Goal: Information Seeking & Learning: Learn about a topic

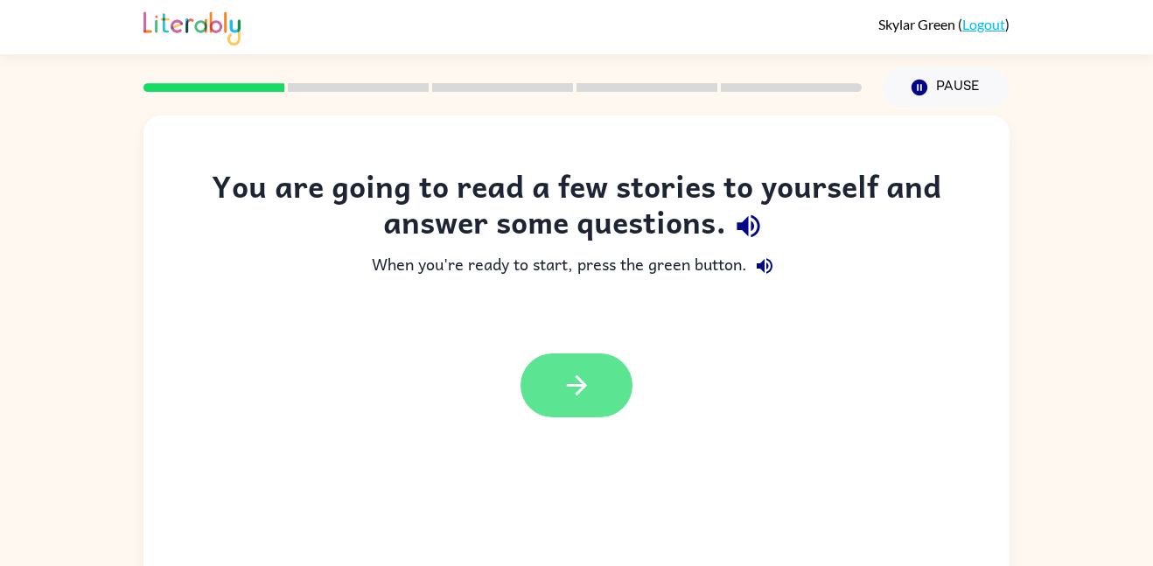
click at [593, 398] on button "button" at bounding box center [576, 385] width 112 height 64
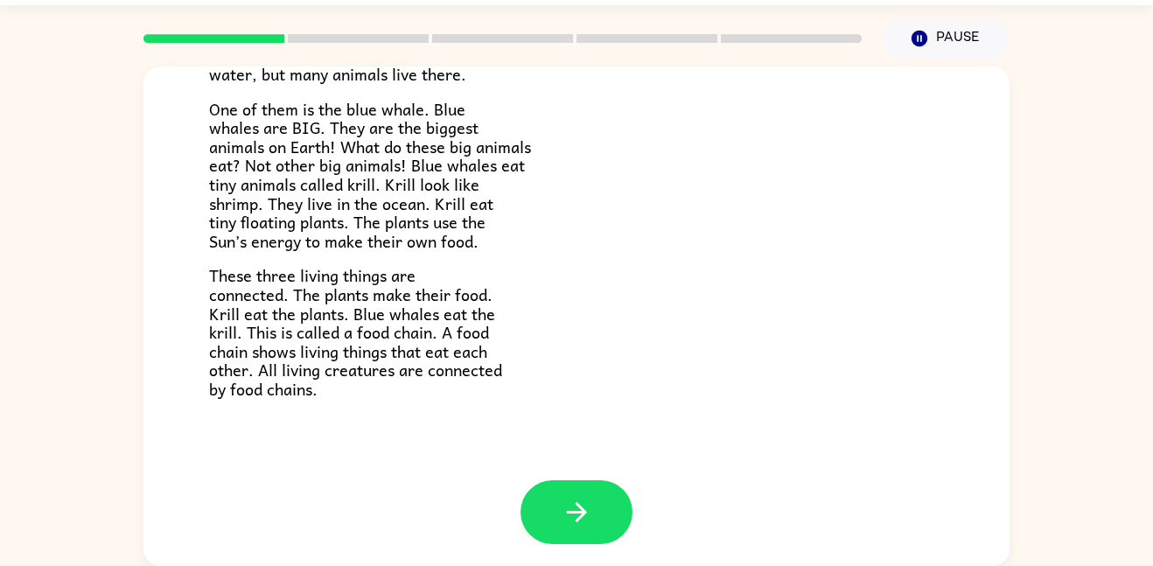
scroll to position [243, 0]
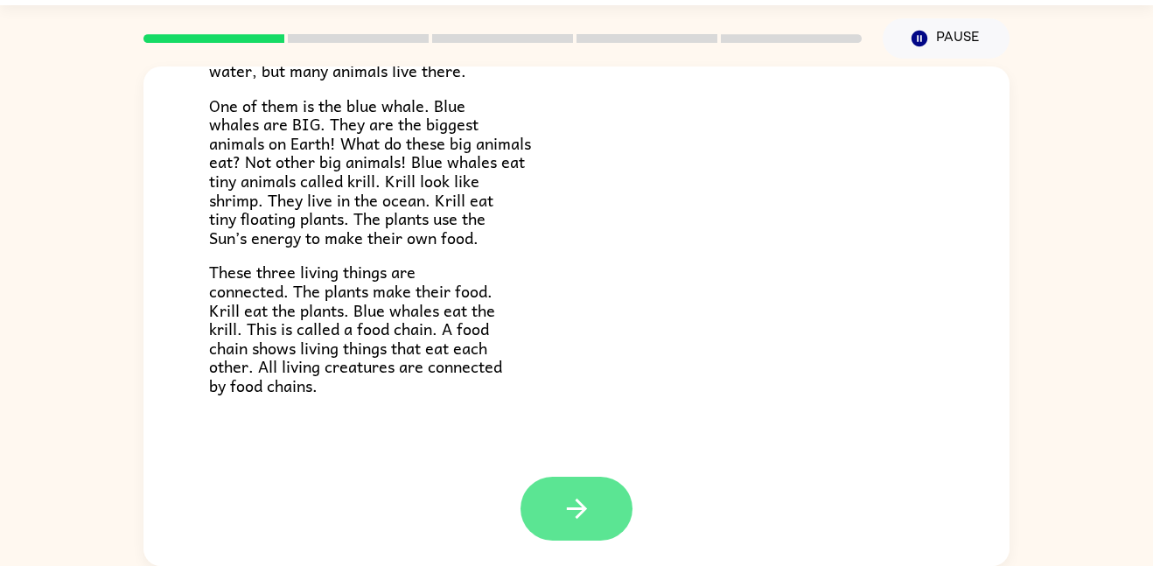
click at [622, 491] on button "button" at bounding box center [576, 509] width 112 height 64
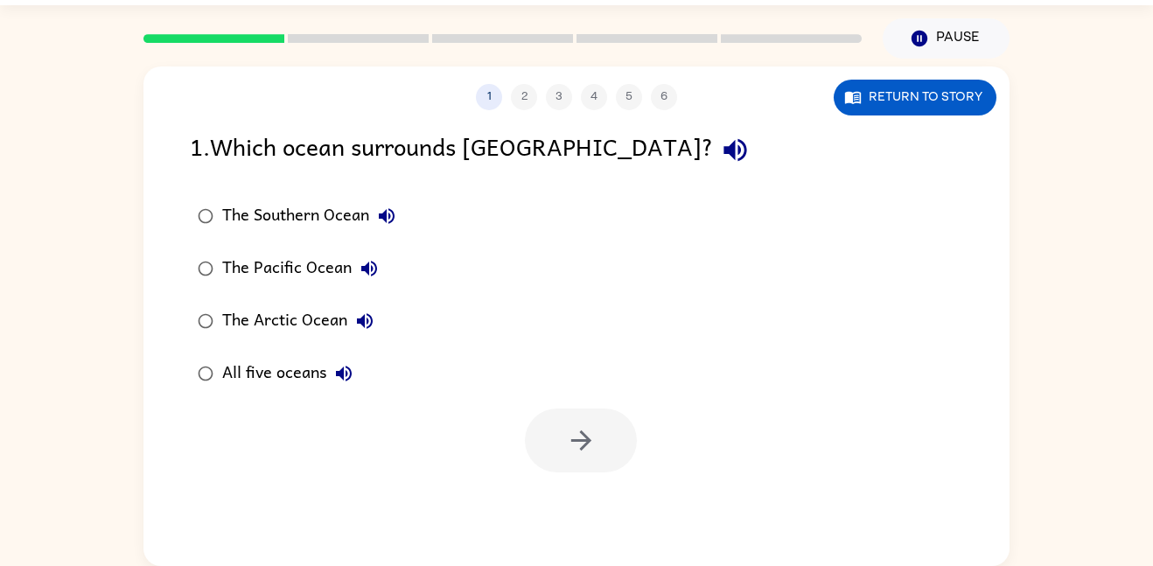
scroll to position [0, 0]
click at [974, 98] on button "Return to story" at bounding box center [914, 98] width 163 height 36
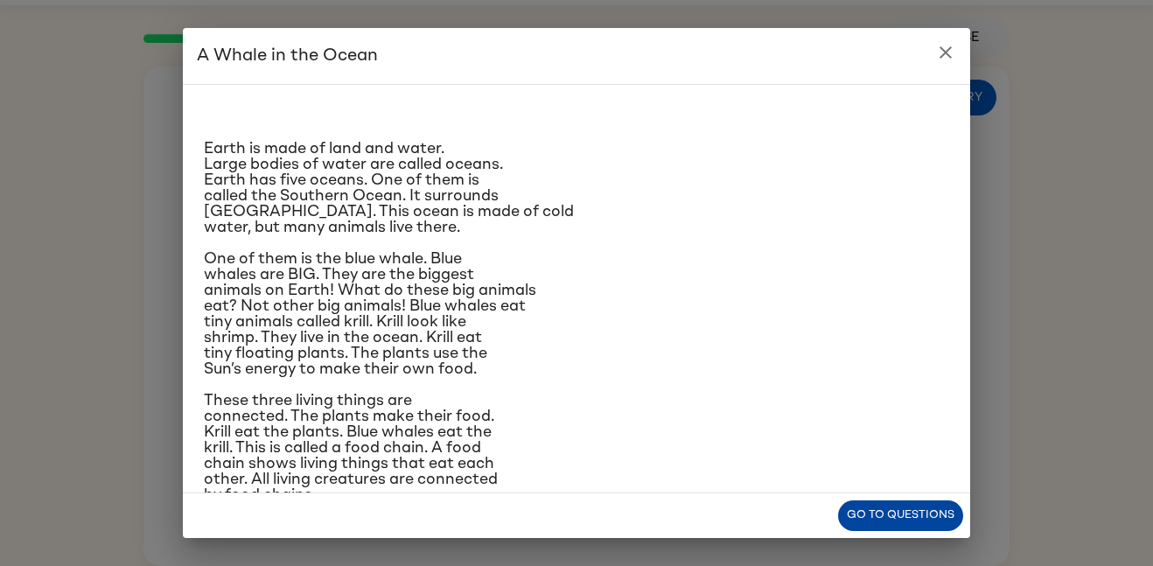
click at [916, 515] on button "Go to questions" at bounding box center [900, 515] width 125 height 31
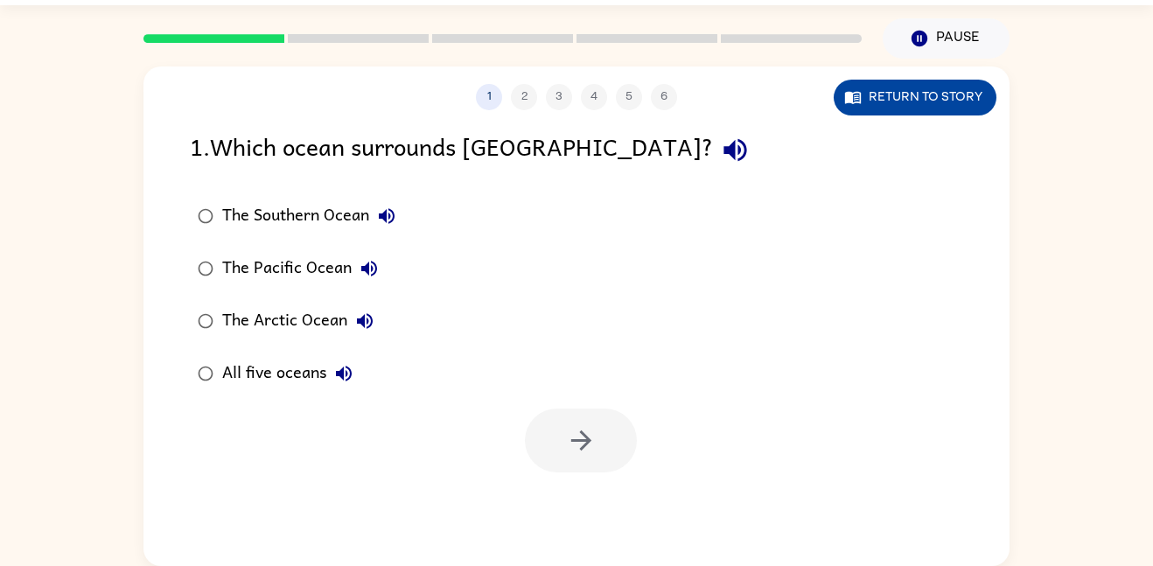
click at [925, 101] on button "Return to story" at bounding box center [914, 98] width 163 height 36
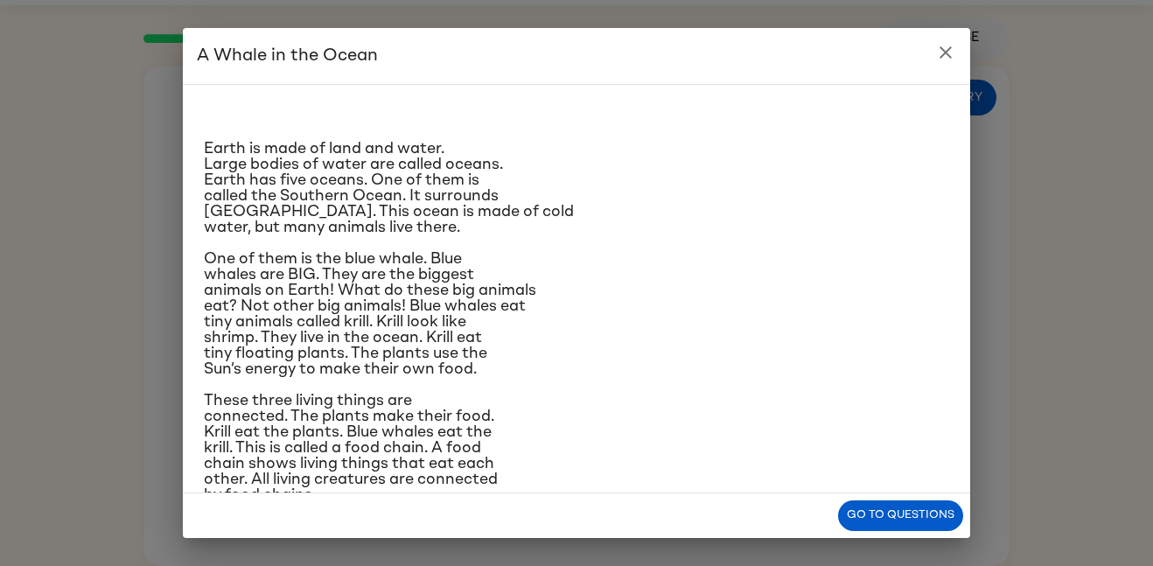
click at [927, 49] on h2 "A Whale in the Ocean" at bounding box center [576, 56] width 787 height 56
click at [941, 65] on button "close" at bounding box center [945, 52] width 35 height 35
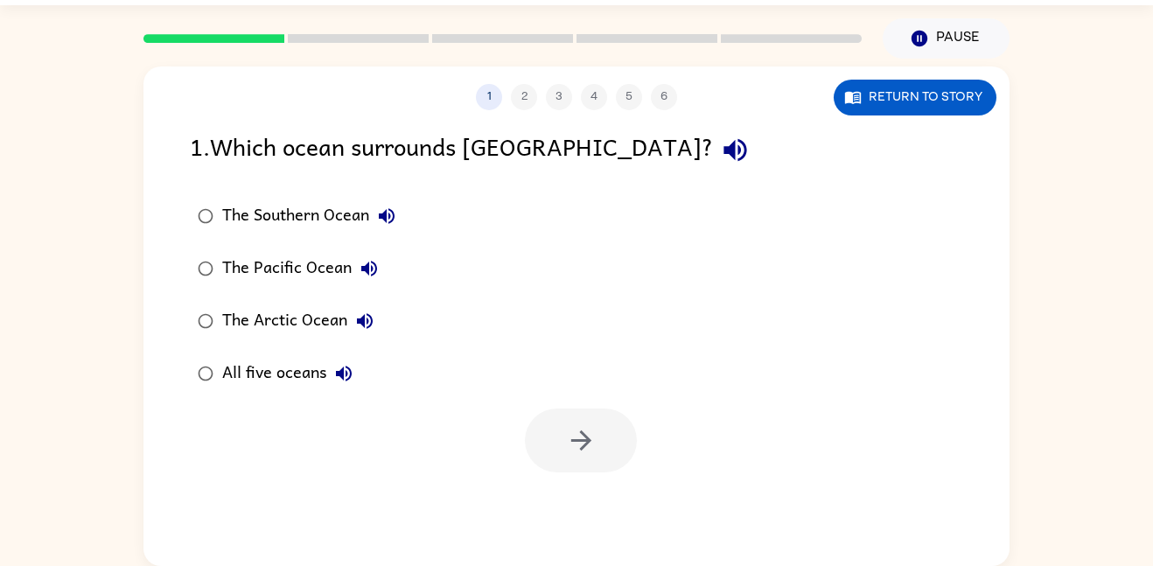
click at [240, 224] on div "The Southern Ocean" at bounding box center [313, 216] width 182 height 35
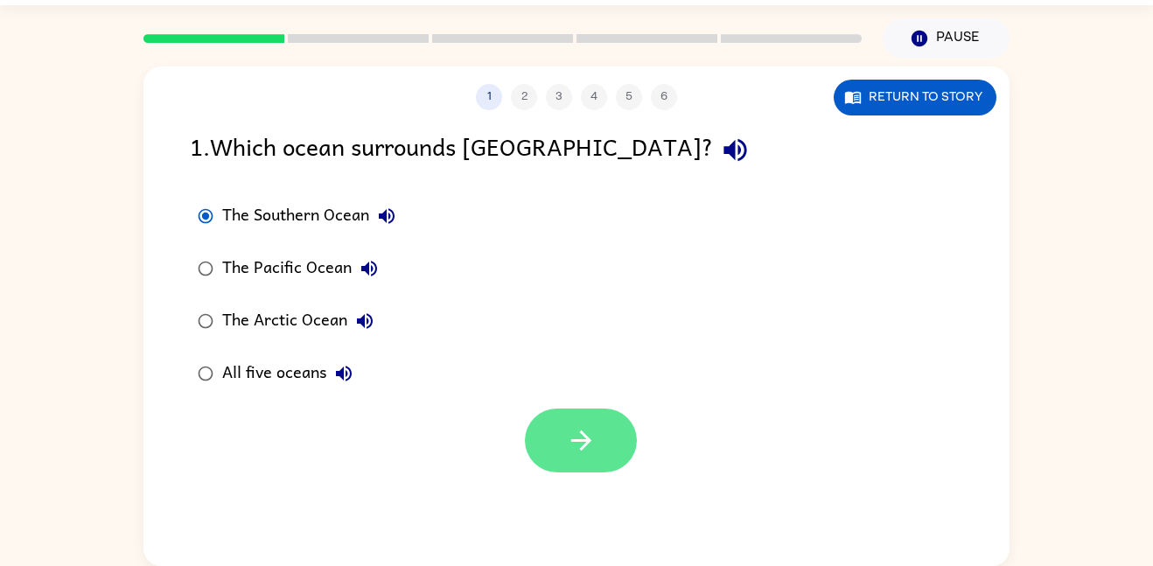
click at [596, 415] on button "button" at bounding box center [581, 440] width 112 height 64
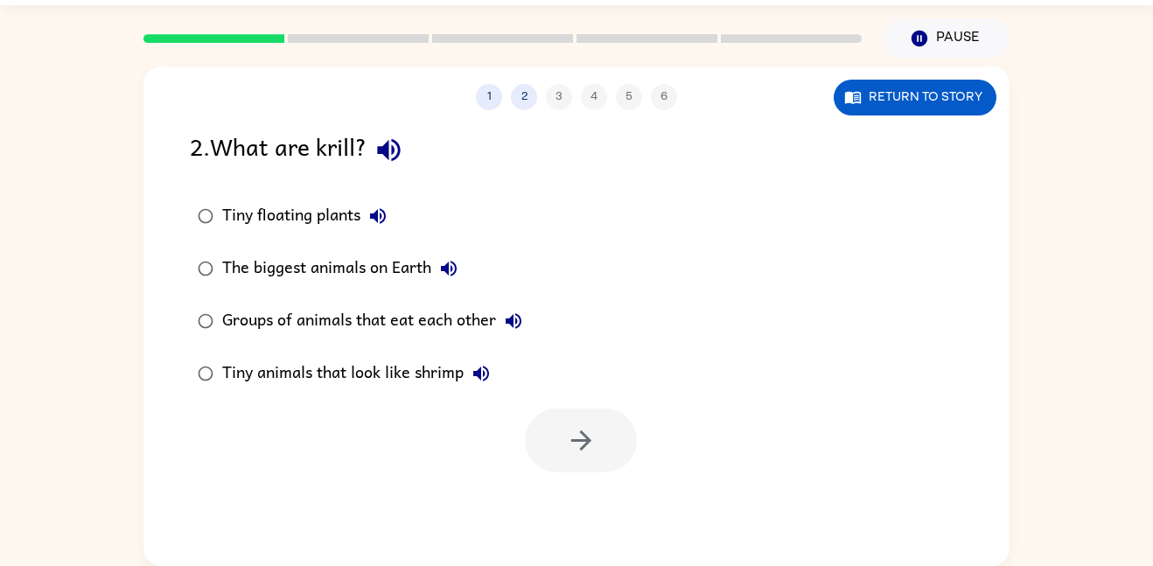
click at [393, 372] on div "Tiny animals that look like shrimp" at bounding box center [360, 373] width 276 height 35
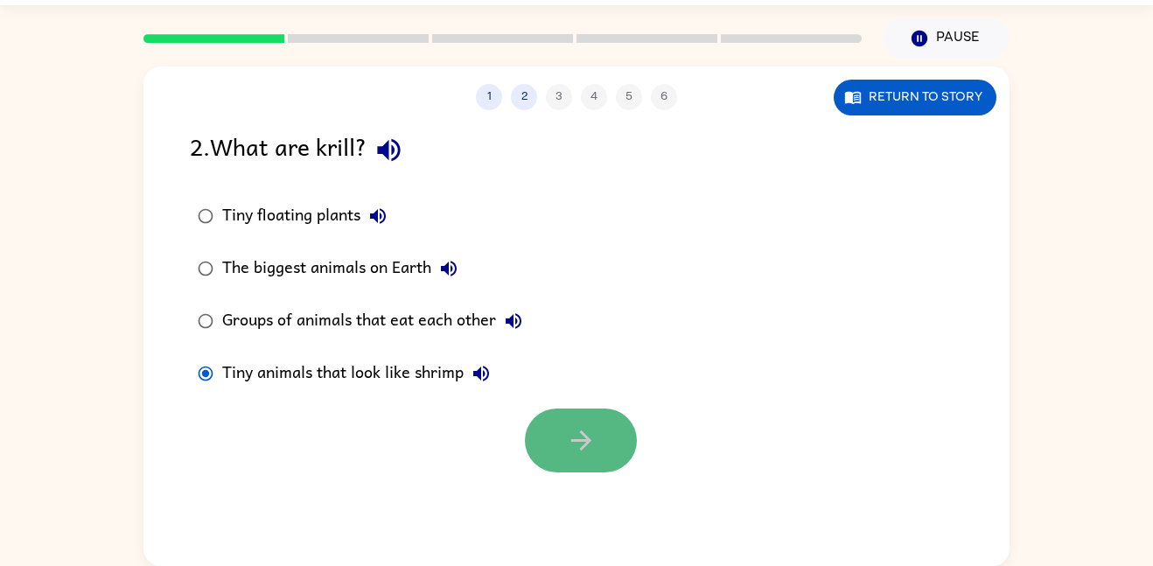
click at [561, 429] on button "button" at bounding box center [581, 440] width 112 height 64
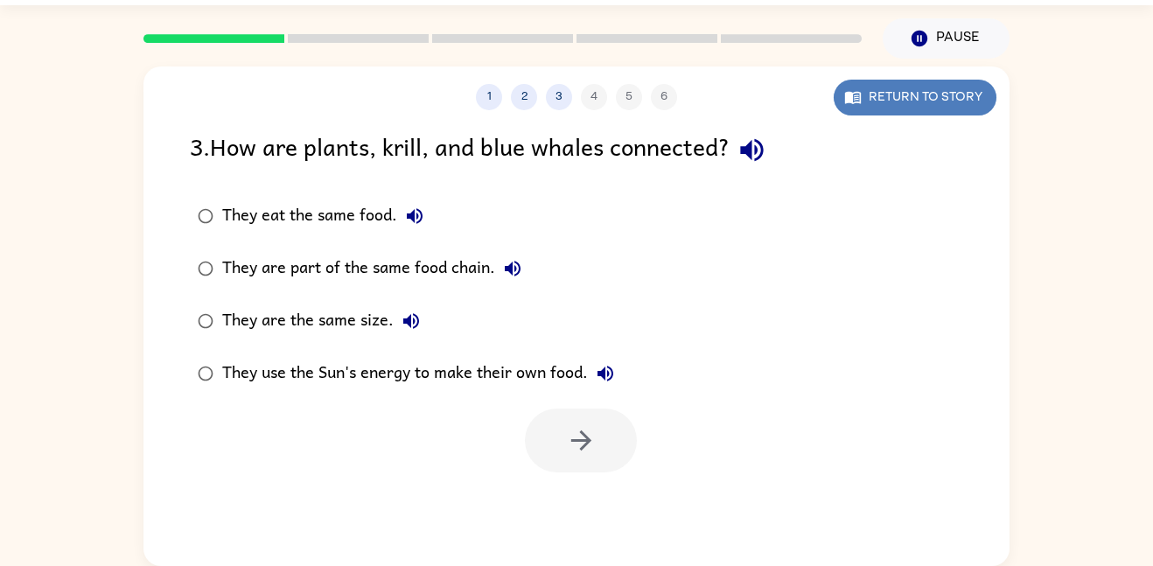
click at [889, 101] on button "Return to story" at bounding box center [914, 98] width 163 height 36
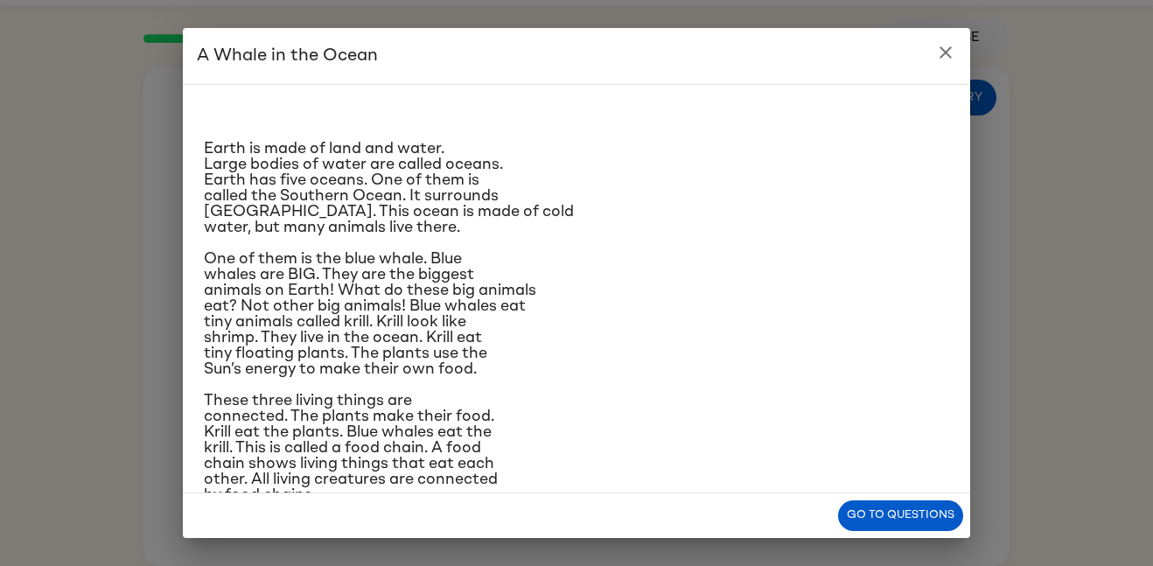
scroll to position [40, 0]
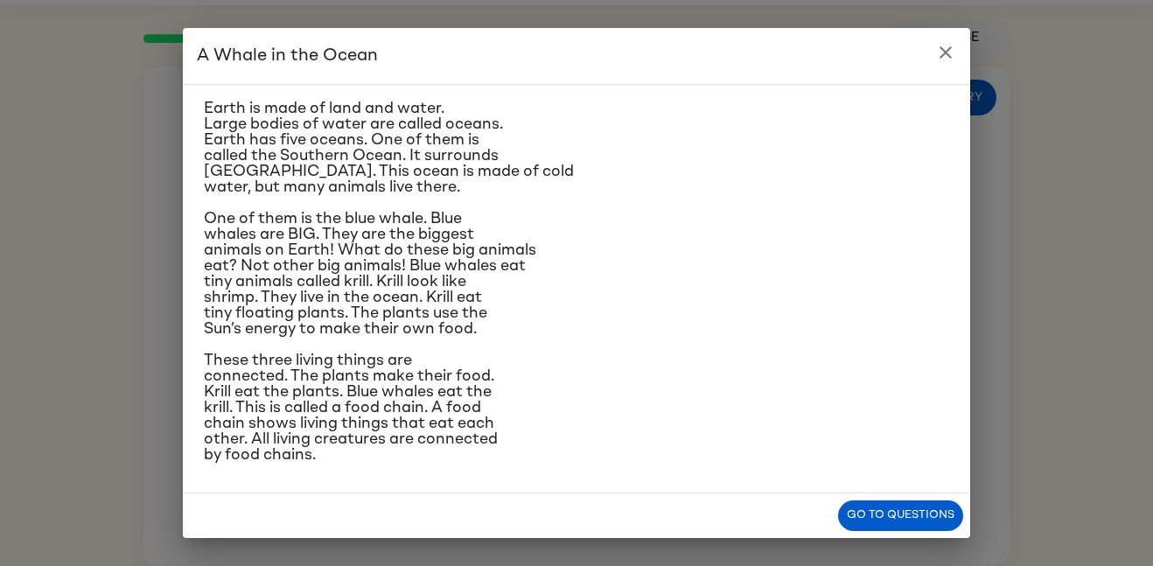
click at [642, 292] on p "One of them is the blue whale. Blue whales are BIG. They are the biggest animal…" at bounding box center [576, 274] width 745 height 126
click at [931, 504] on button "Go to questions" at bounding box center [900, 515] width 125 height 31
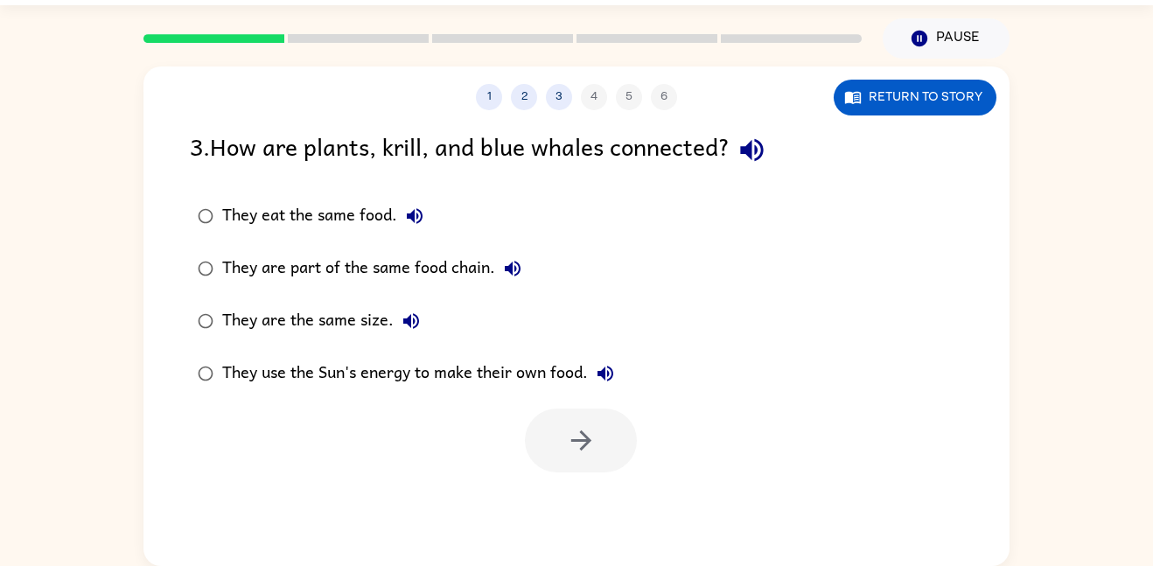
click at [472, 265] on div "They are part of the same food chain." at bounding box center [376, 268] width 308 height 35
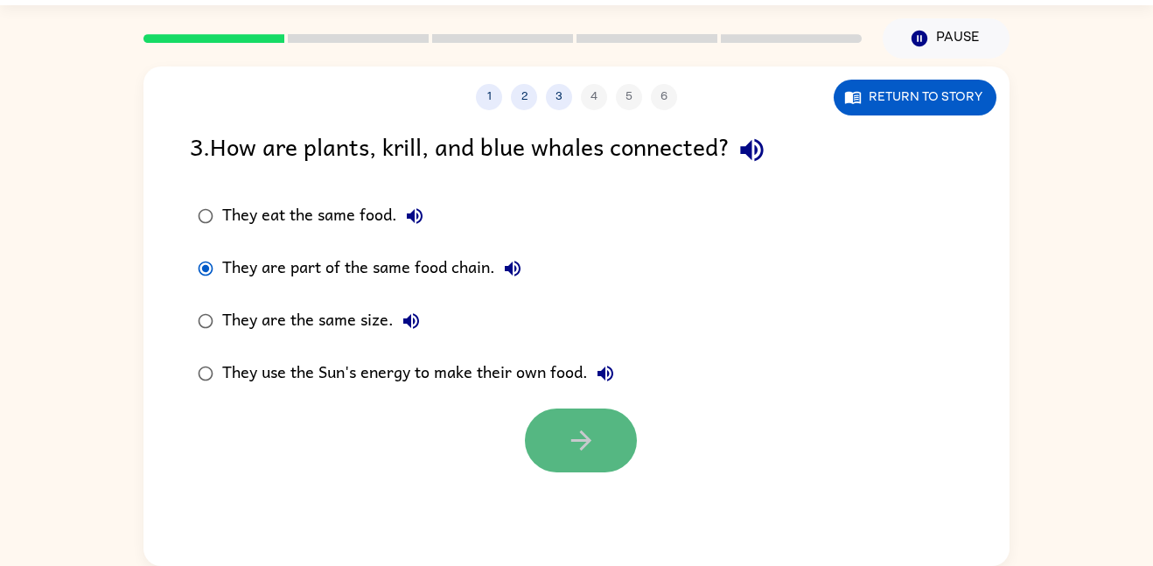
click at [592, 452] on icon "button" at bounding box center [581, 440] width 31 height 31
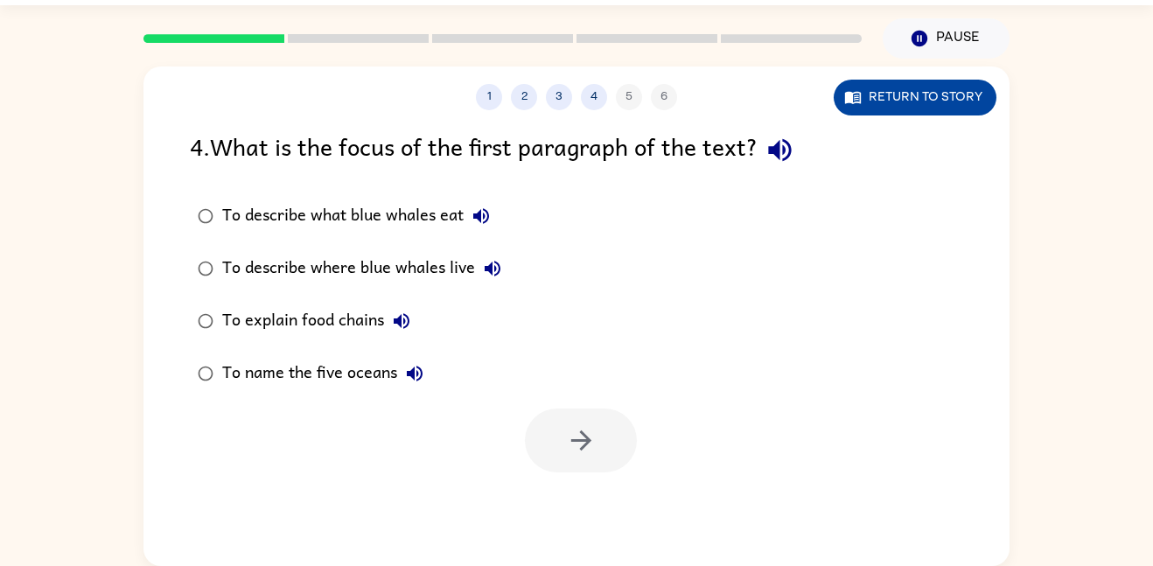
click at [911, 86] on button "Return to story" at bounding box center [914, 98] width 163 height 36
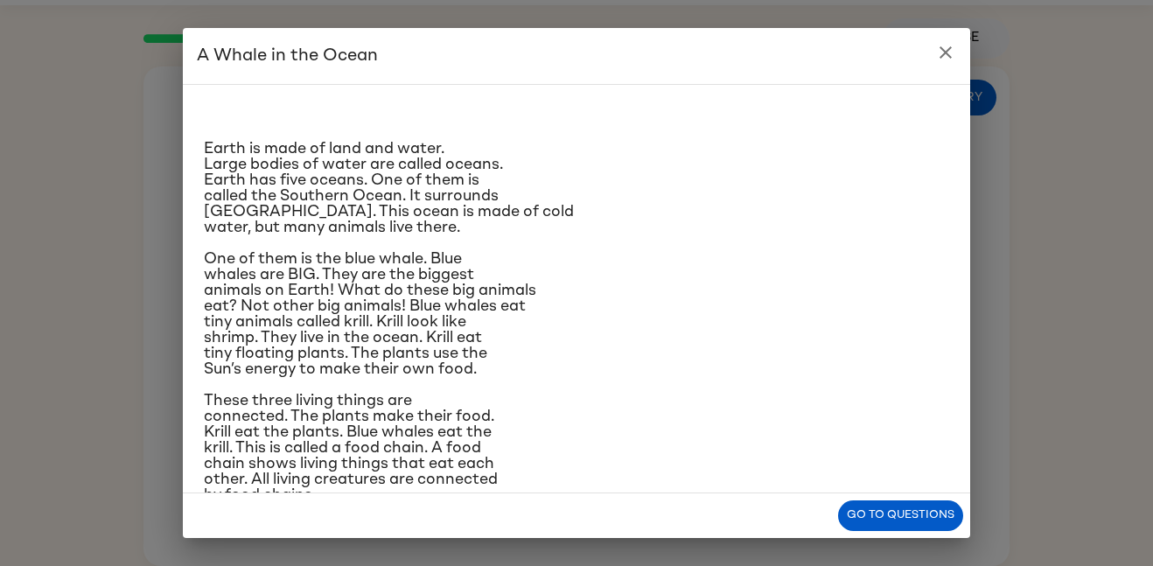
click at [959, 41] on h2 "A Whale in the Ocean" at bounding box center [576, 56] width 787 height 56
click at [958, 43] on button "close" at bounding box center [945, 52] width 35 height 35
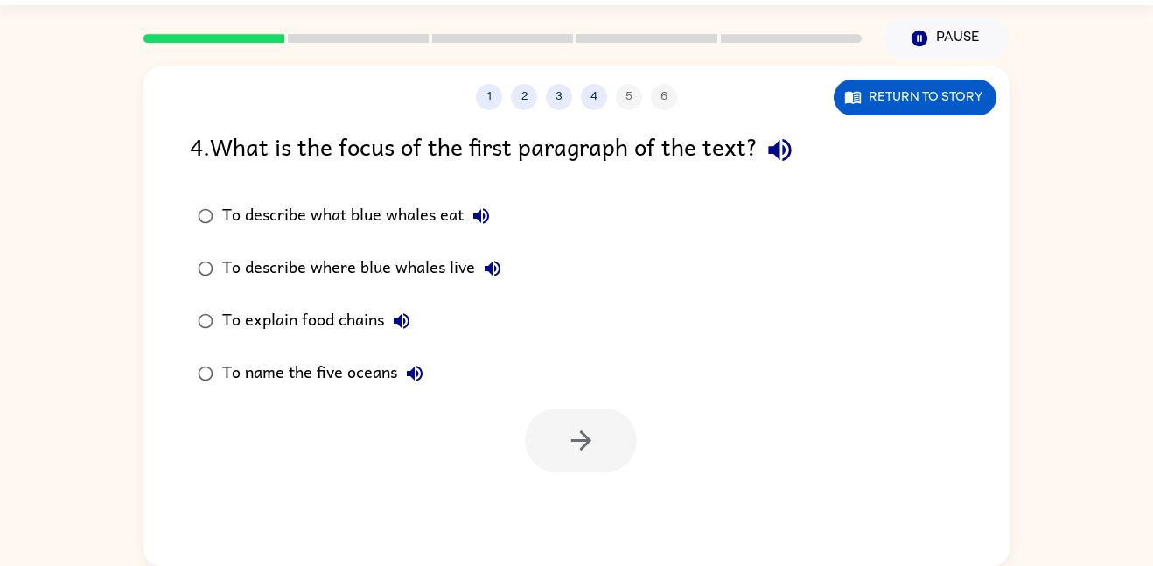
click at [445, 275] on div "To describe where blue whales live" at bounding box center [366, 268] width 288 height 35
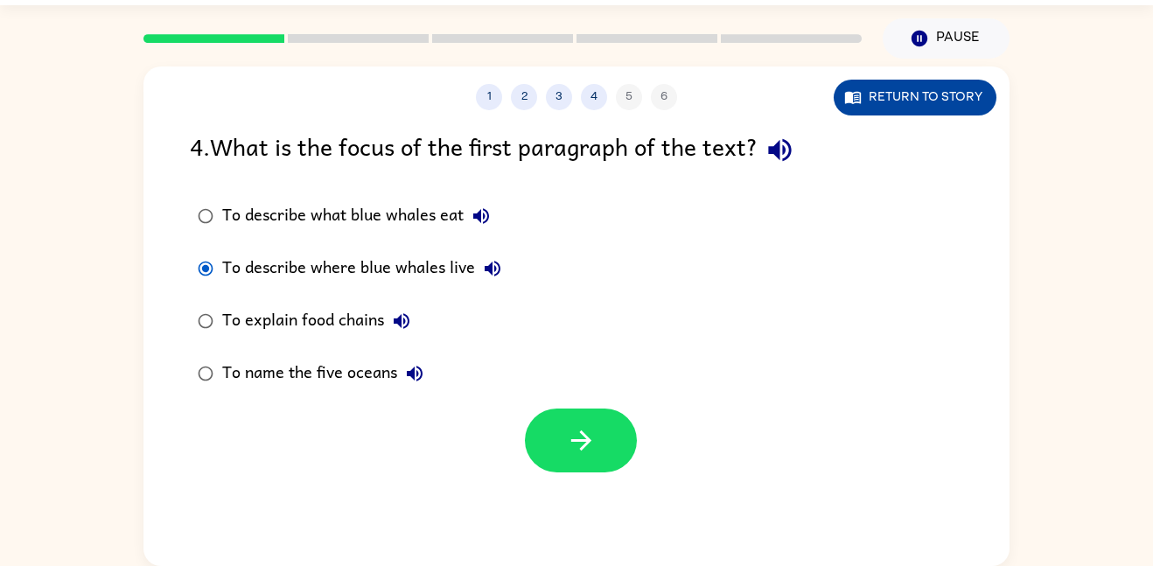
click at [890, 114] on button "Return to story" at bounding box center [914, 98] width 163 height 36
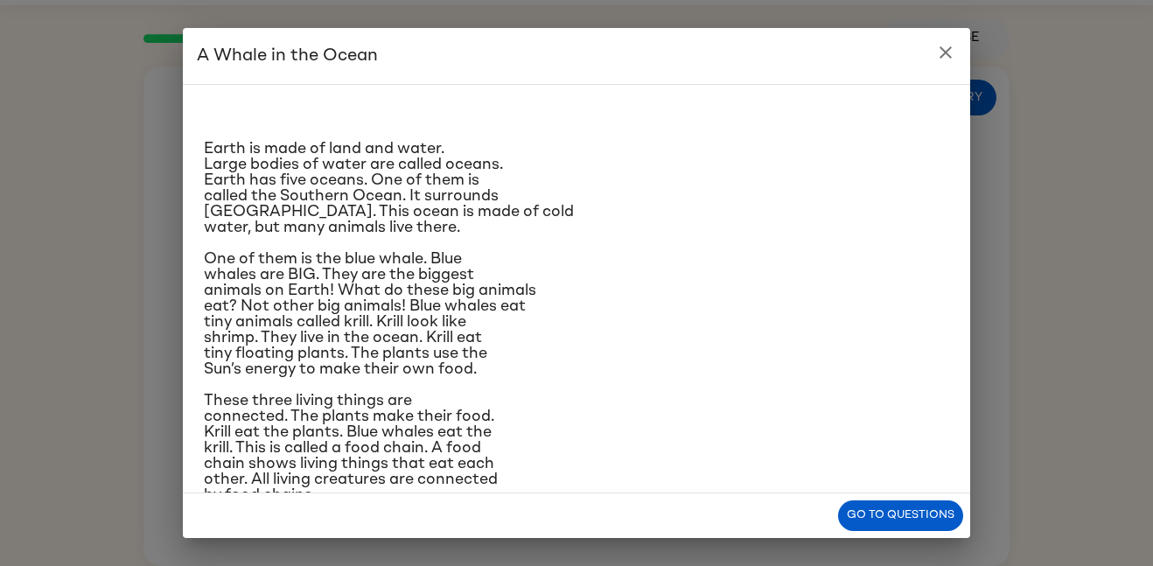
click at [979, 75] on div "A Whale in the Ocean Earth is made of land and water. Large bodies of water are…" at bounding box center [576, 283] width 1153 height 566
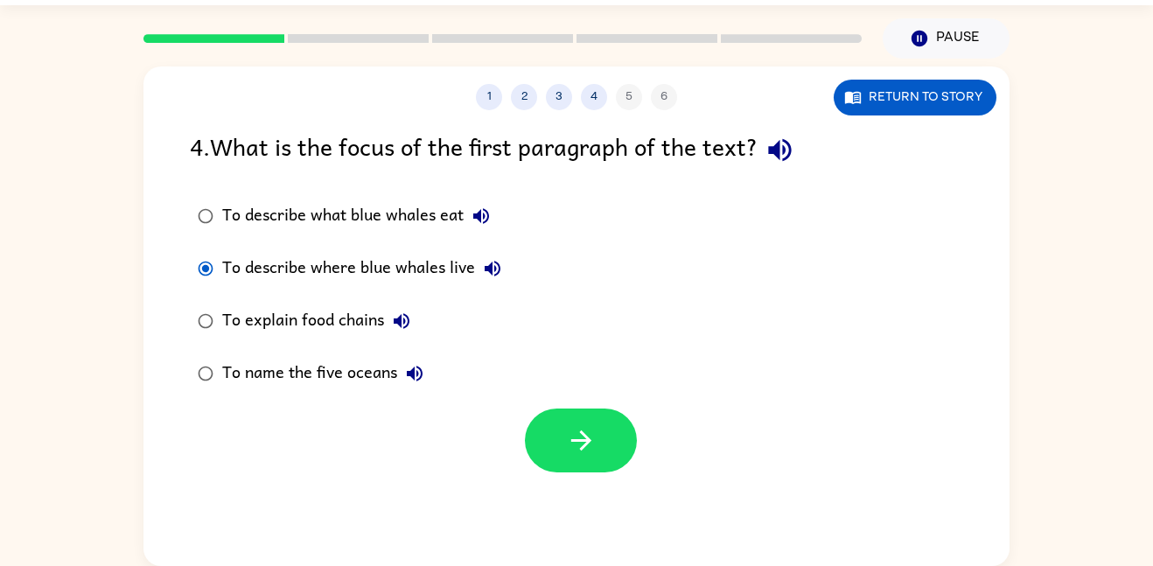
click at [354, 359] on div "To name the five oceans" at bounding box center [327, 373] width 210 height 35
click at [968, 108] on button "Return to story" at bounding box center [914, 98] width 163 height 36
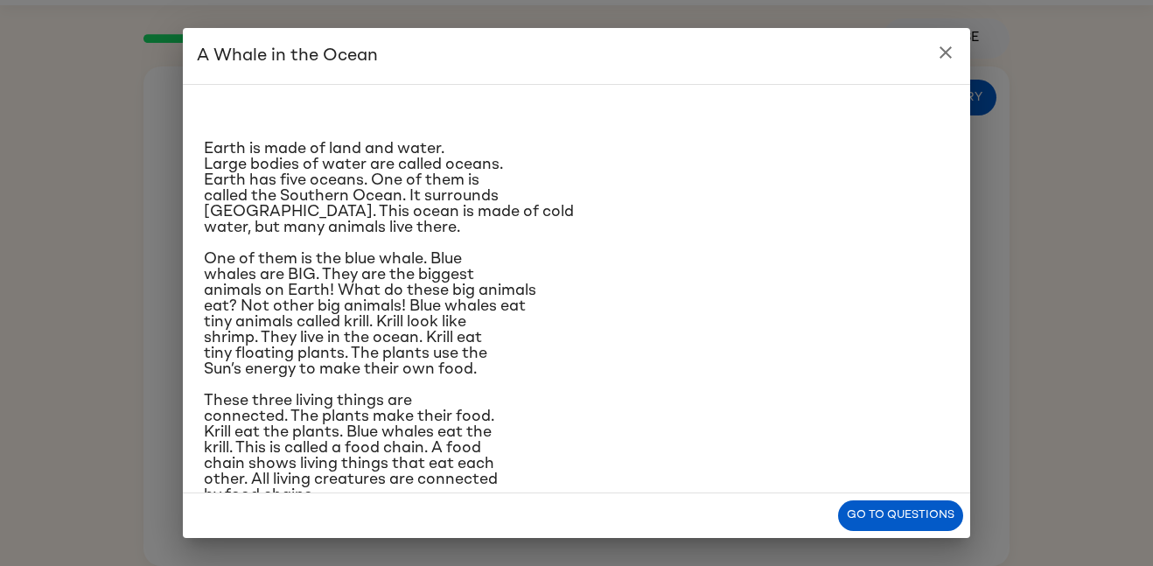
click at [953, 63] on button "close" at bounding box center [945, 52] width 35 height 35
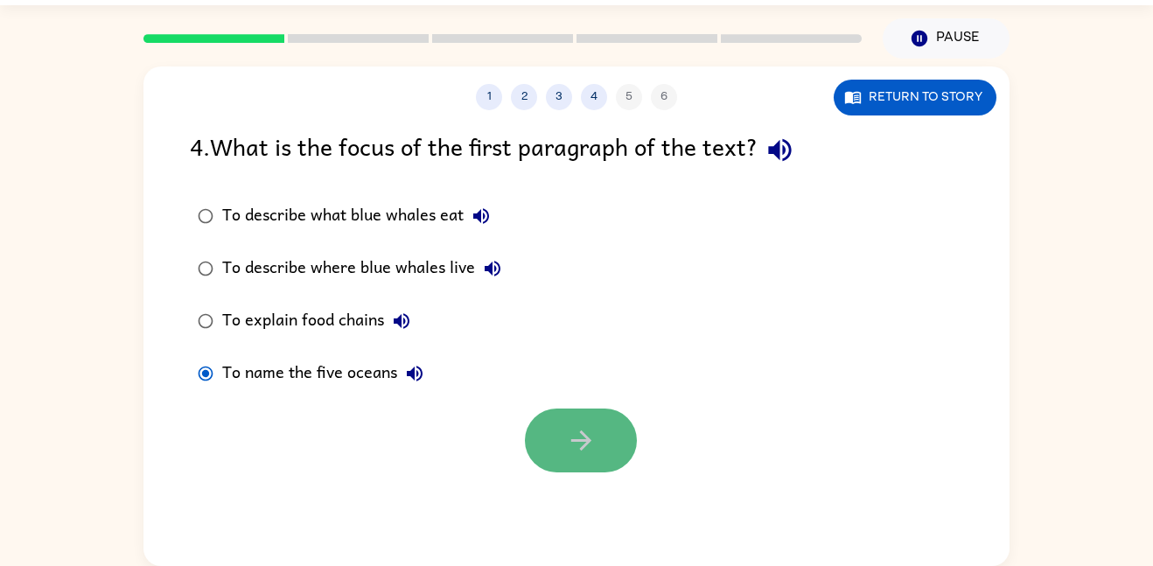
click at [549, 431] on button "button" at bounding box center [581, 440] width 112 height 64
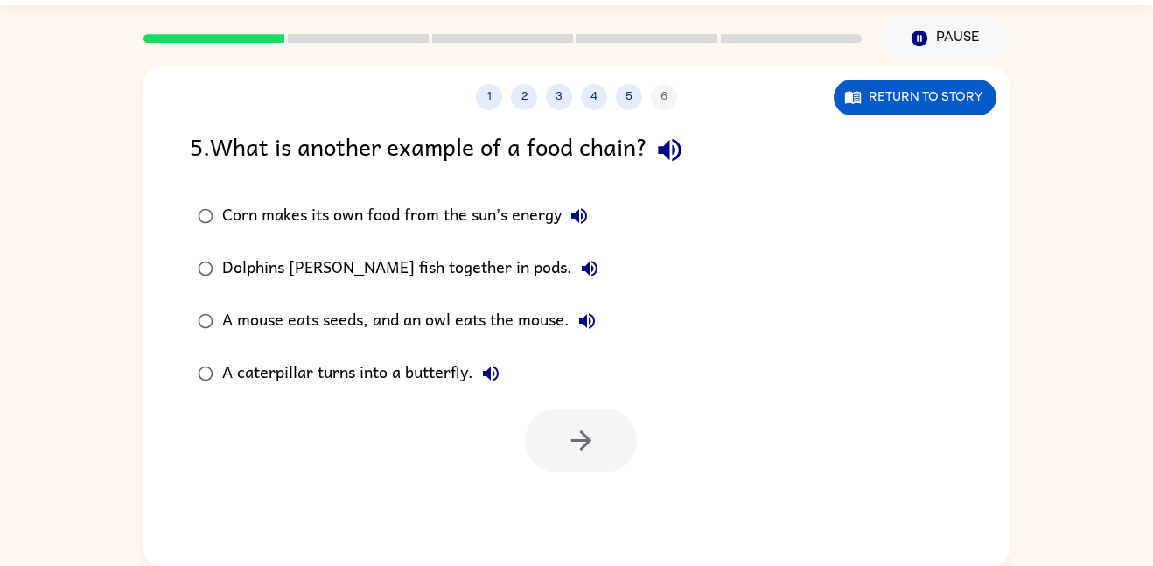
click at [443, 319] on div "A mouse eats seeds, and an owl eats the mouse." at bounding box center [413, 320] width 382 height 35
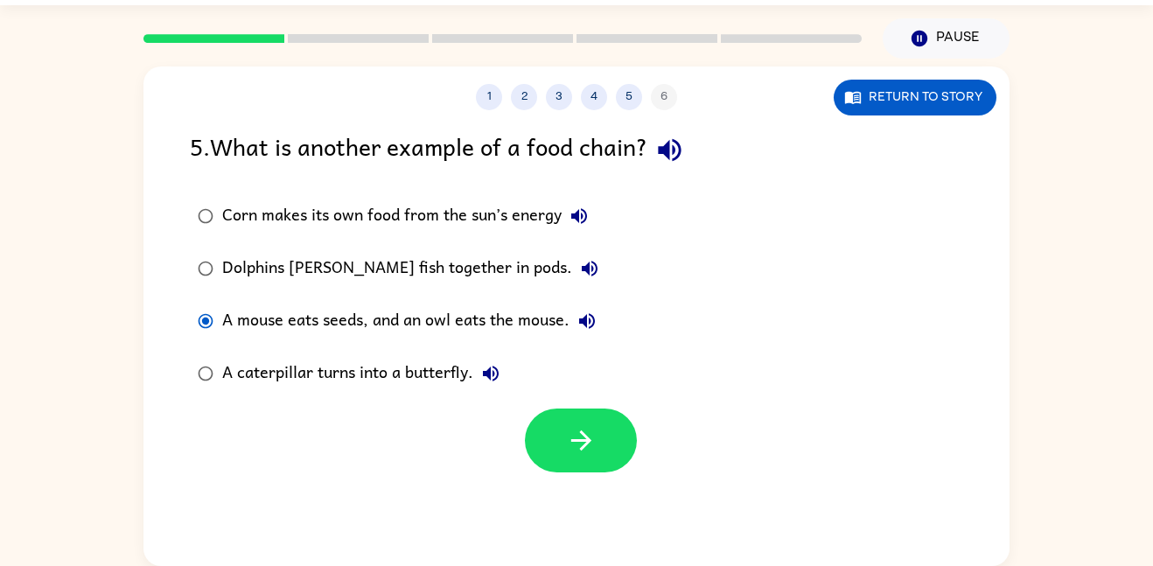
click at [432, 366] on div "A caterpillar turns into a butterfly." at bounding box center [365, 373] width 286 height 35
click at [352, 219] on div "Corn makes its own food from the sun’s energy" at bounding box center [409, 216] width 374 height 35
click at [888, 85] on button "Return to story" at bounding box center [914, 98] width 163 height 36
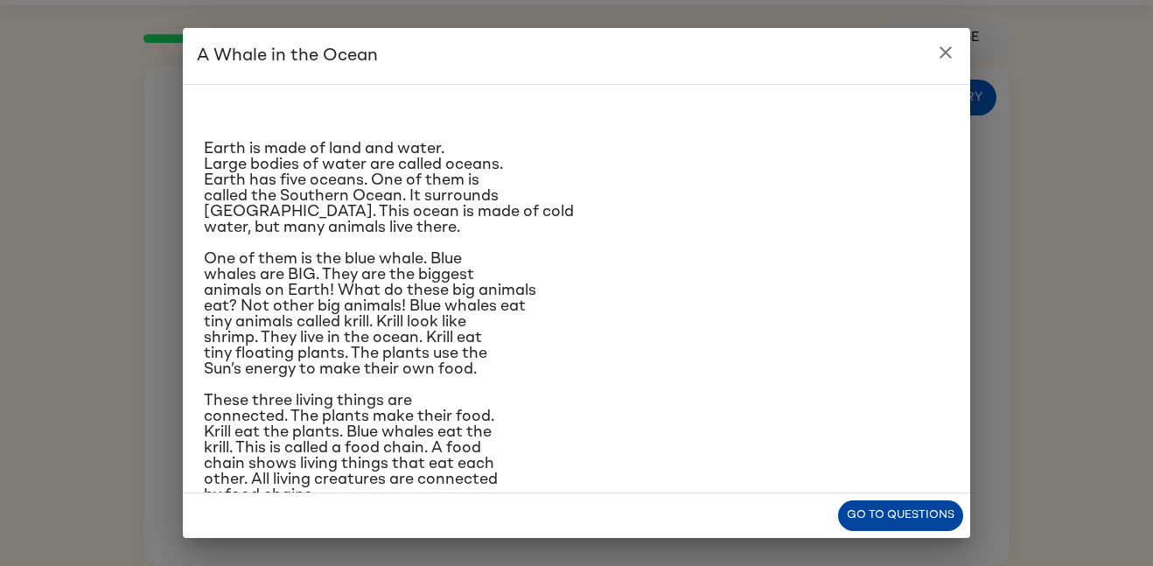
click at [891, 511] on button "Go to questions" at bounding box center [900, 515] width 125 height 31
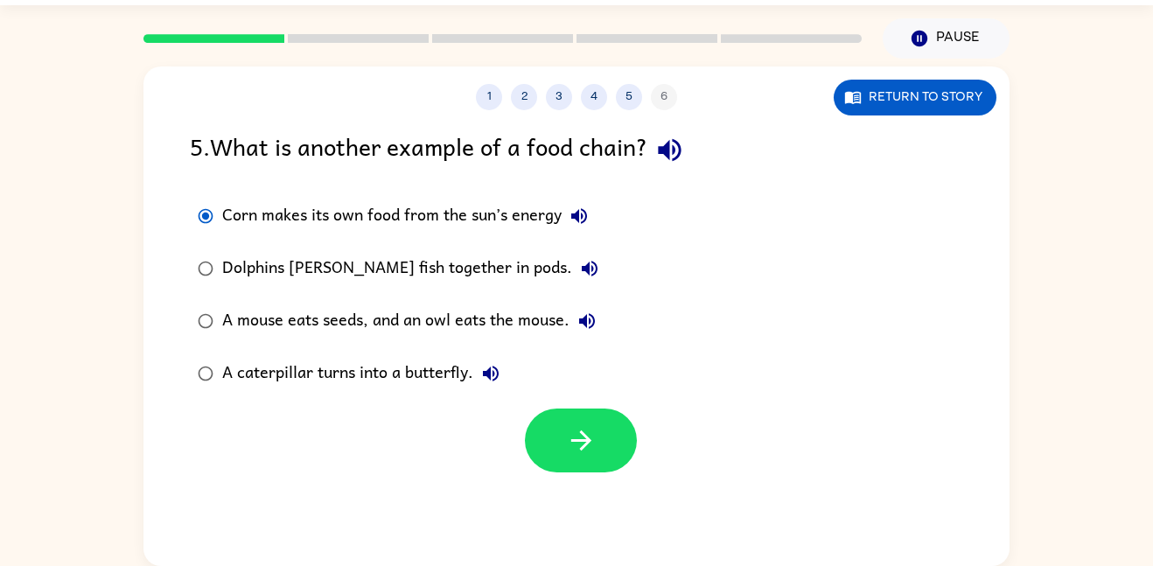
click at [472, 318] on div "A mouse eats seeds, and an owl eats the mouse." at bounding box center [413, 320] width 382 height 35
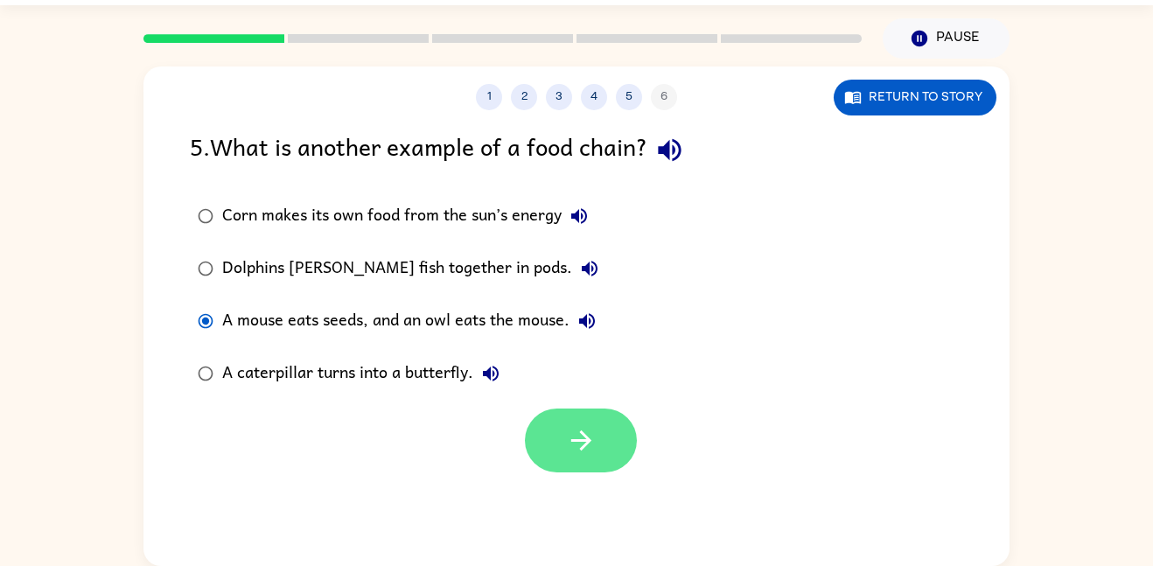
click at [564, 411] on button "button" at bounding box center [581, 440] width 112 height 64
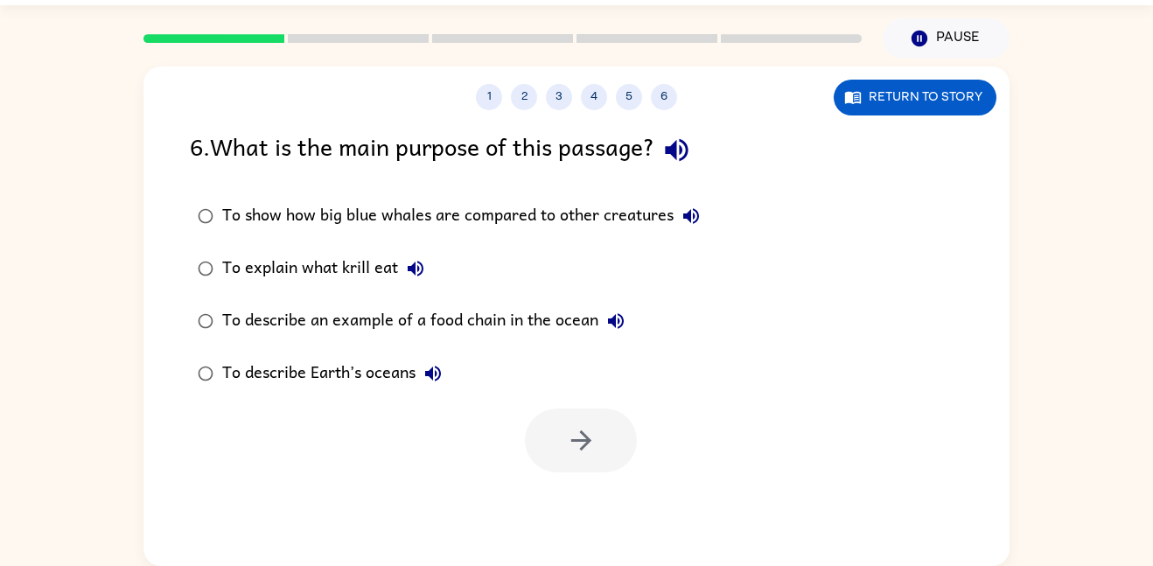
click at [366, 375] on div "To describe Earth’s oceans" at bounding box center [336, 373] width 228 height 35
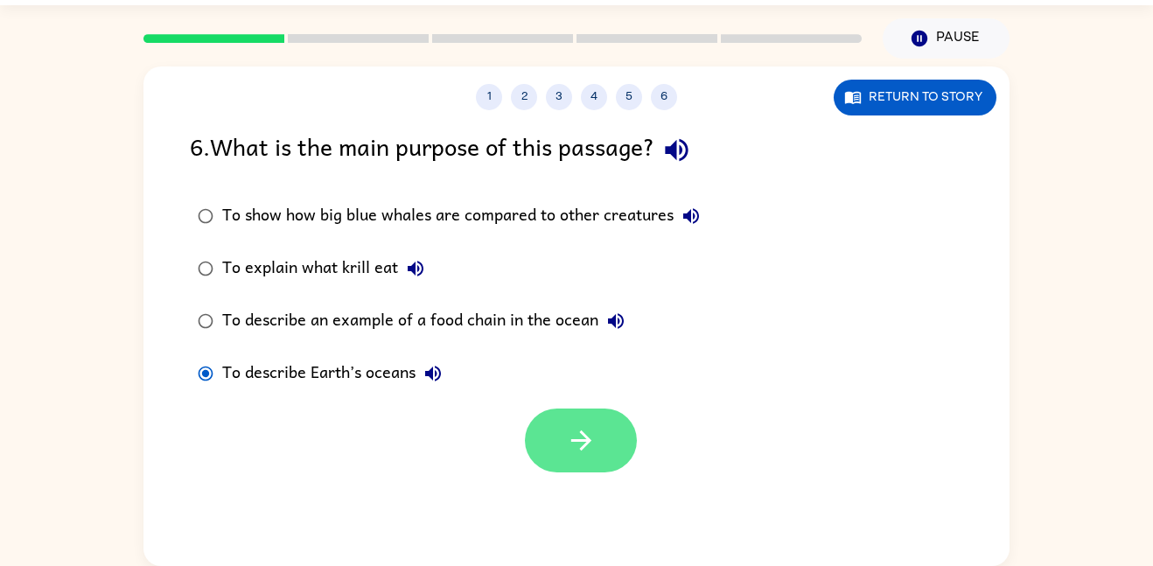
click at [624, 426] on button "button" at bounding box center [581, 440] width 112 height 64
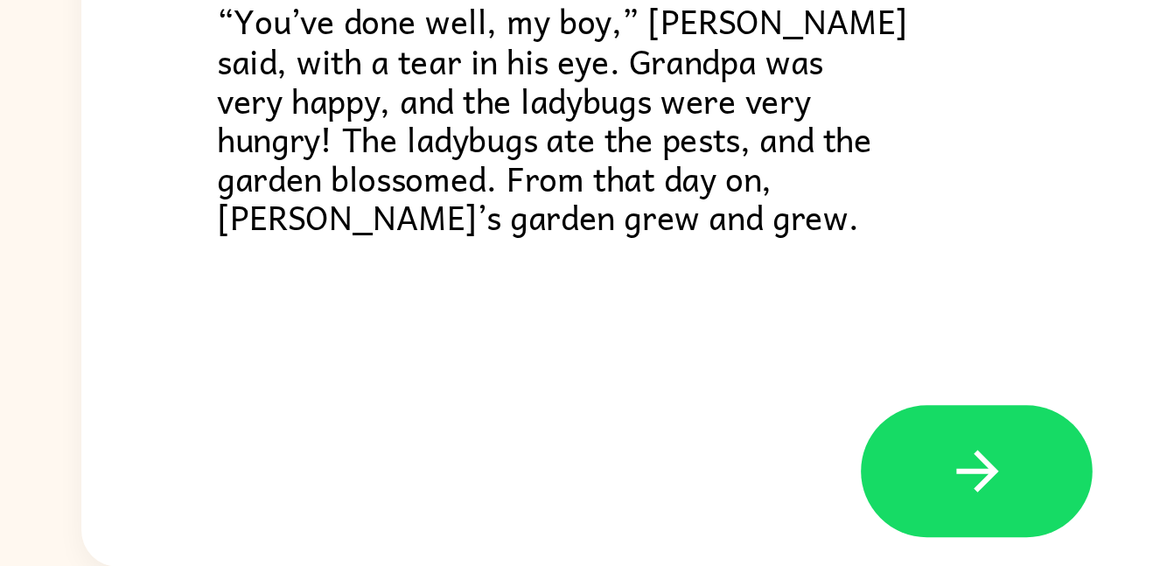
scroll to position [490, 0]
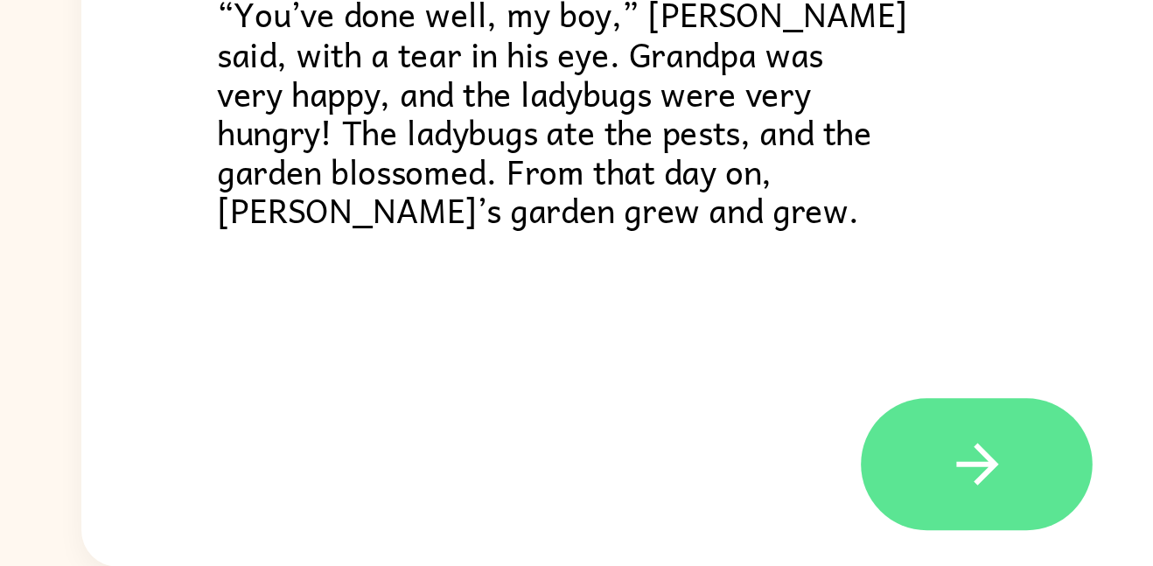
click at [541, 512] on button "button" at bounding box center [576, 516] width 112 height 64
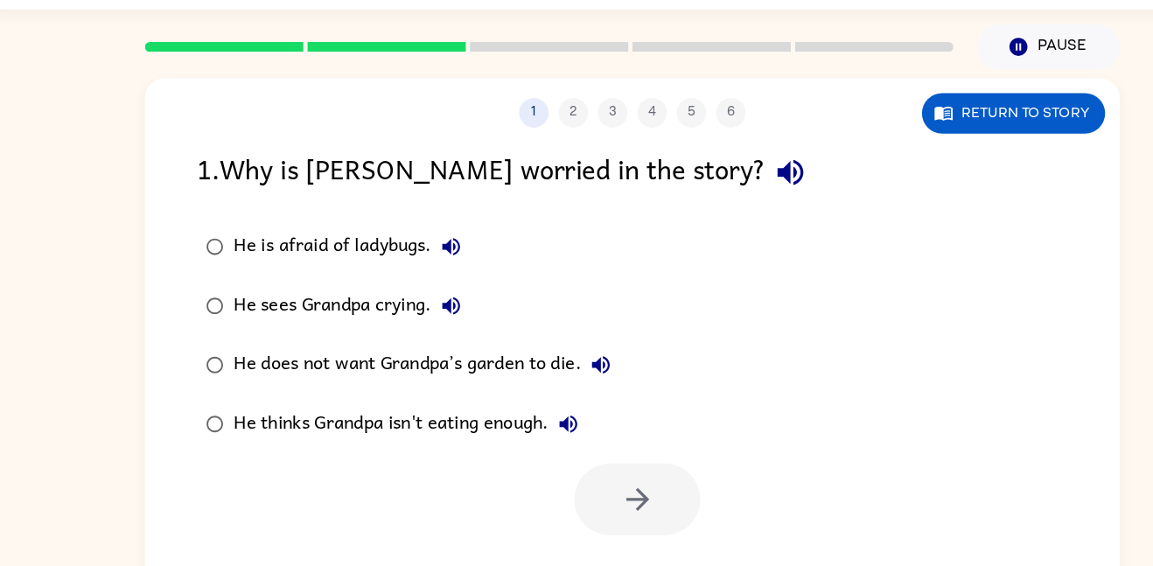
scroll to position [40, 0]
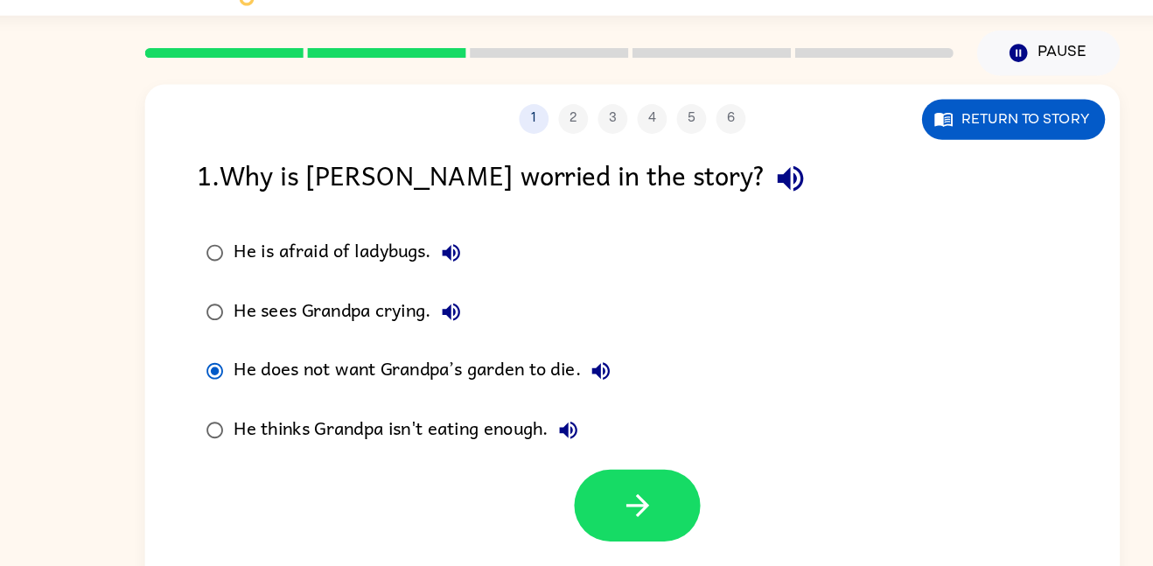
click at [582, 498] on div "1 2 3 4 5 6 Return to story 1 . Why is [PERSON_NAME] worried in the story? He i…" at bounding box center [576, 324] width 866 height 499
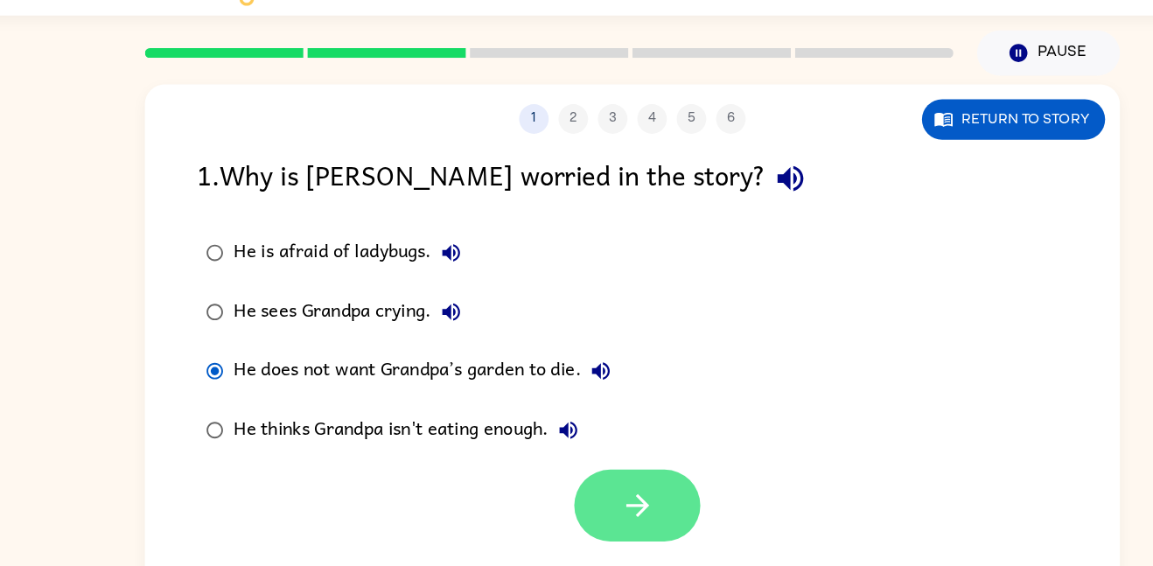
click at [581, 477] on button "button" at bounding box center [581, 449] width 112 height 64
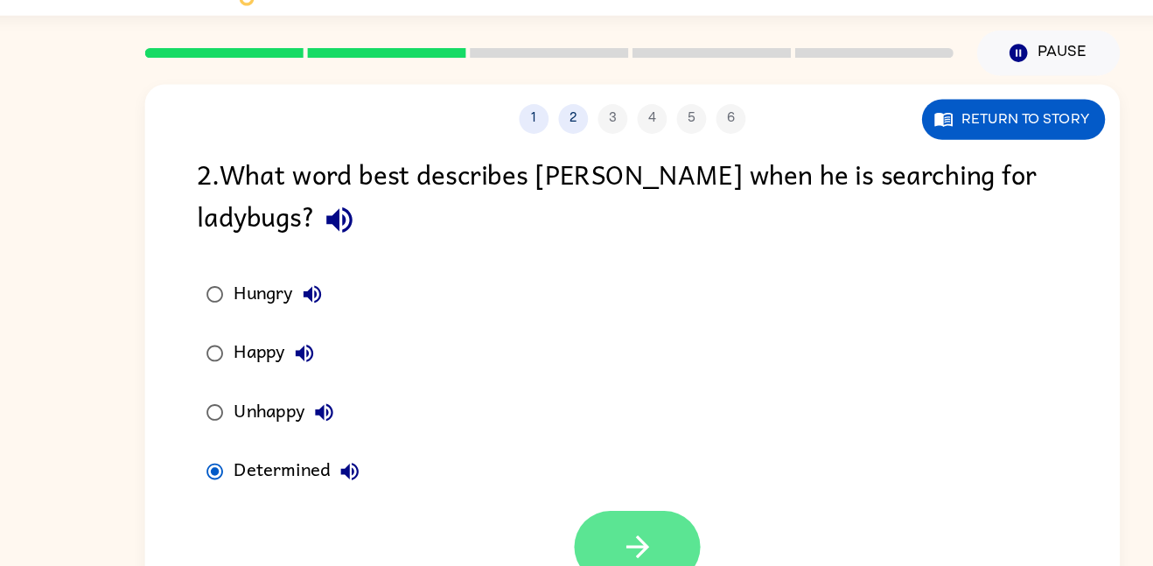
click at [529, 489] on button "button" at bounding box center [581, 486] width 112 height 64
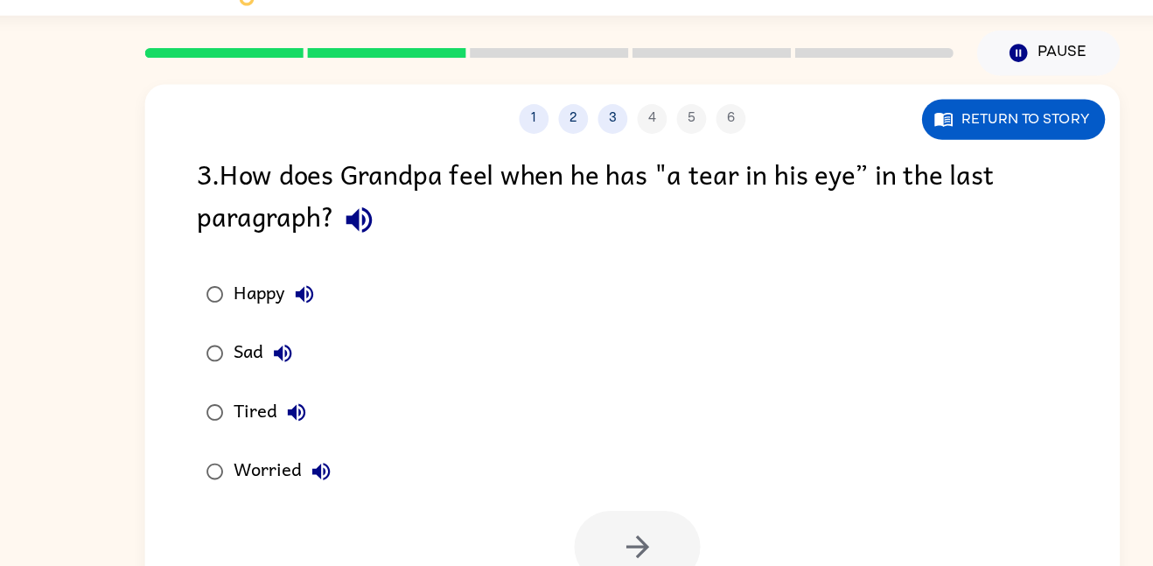
click at [244, 293] on label "Sad" at bounding box center [253, 314] width 146 height 52
click at [548, 486] on button "button" at bounding box center [581, 486] width 112 height 64
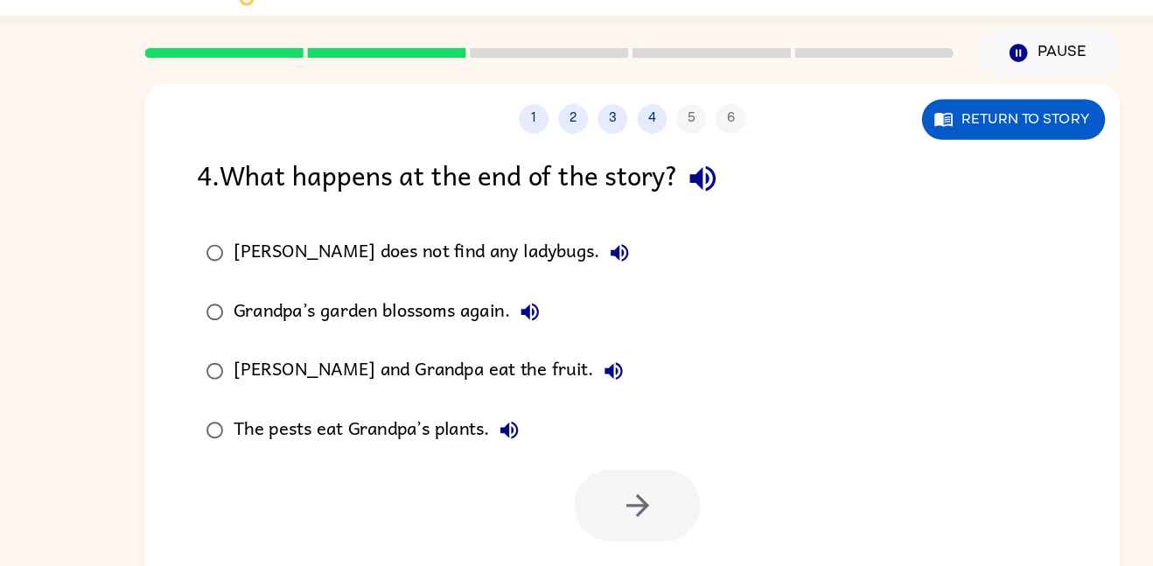
click at [226, 267] on div "Grandpa’s garden blossoms again." at bounding box center [362, 277] width 281 height 35
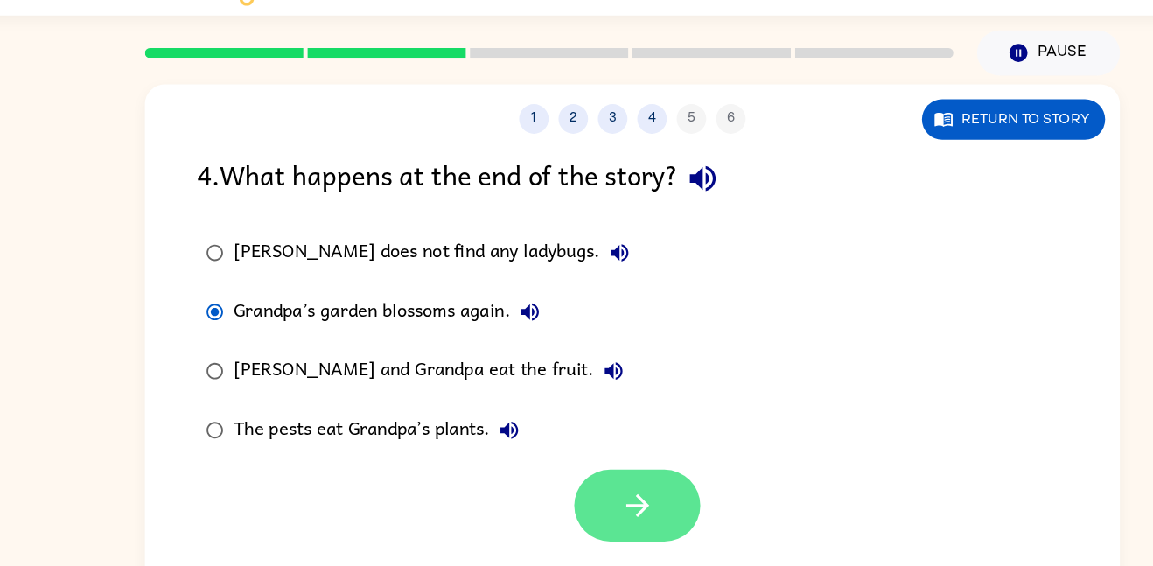
click at [546, 438] on button "button" at bounding box center [581, 449] width 112 height 64
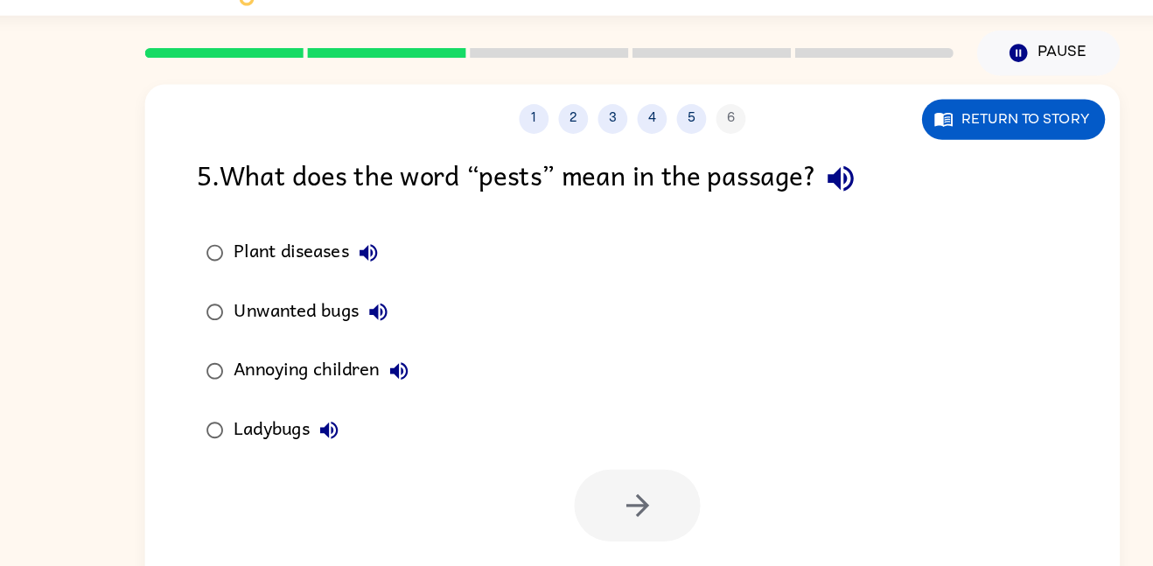
click at [226, 204] on label "Plant diseases" at bounding box center [287, 225] width 215 height 52
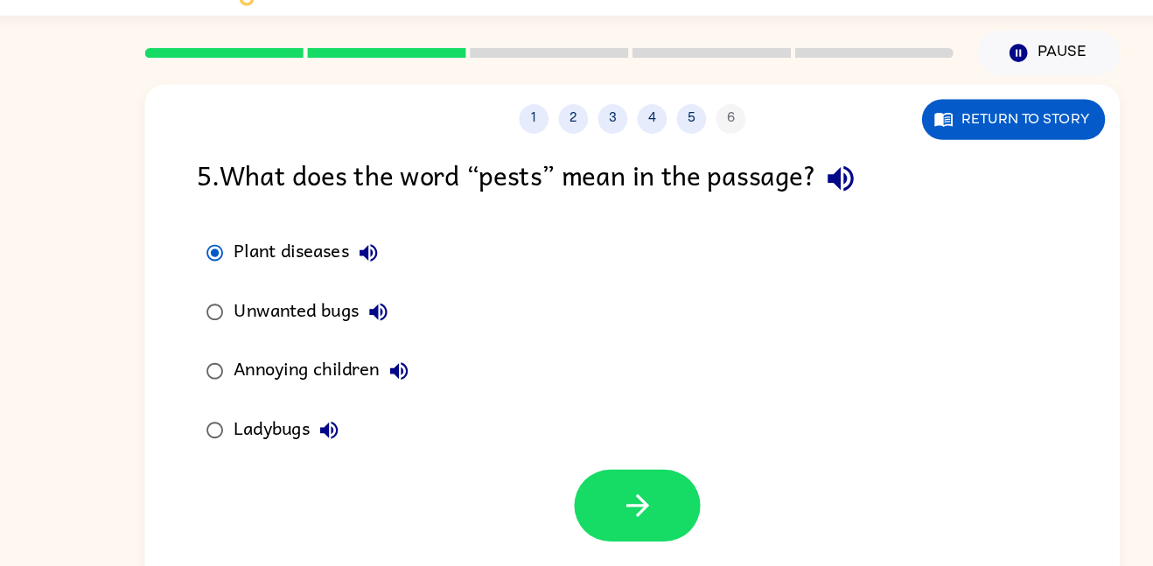
click at [280, 289] on div "Unwanted bugs" at bounding box center [295, 277] width 146 height 35
click at [260, 228] on div "Plant diseases" at bounding box center [290, 224] width 137 height 35
click at [266, 255] on label "Unwanted bugs" at bounding box center [287, 277] width 215 height 52
click at [266, 253] on label "Unwanted bugs" at bounding box center [287, 277] width 215 height 52
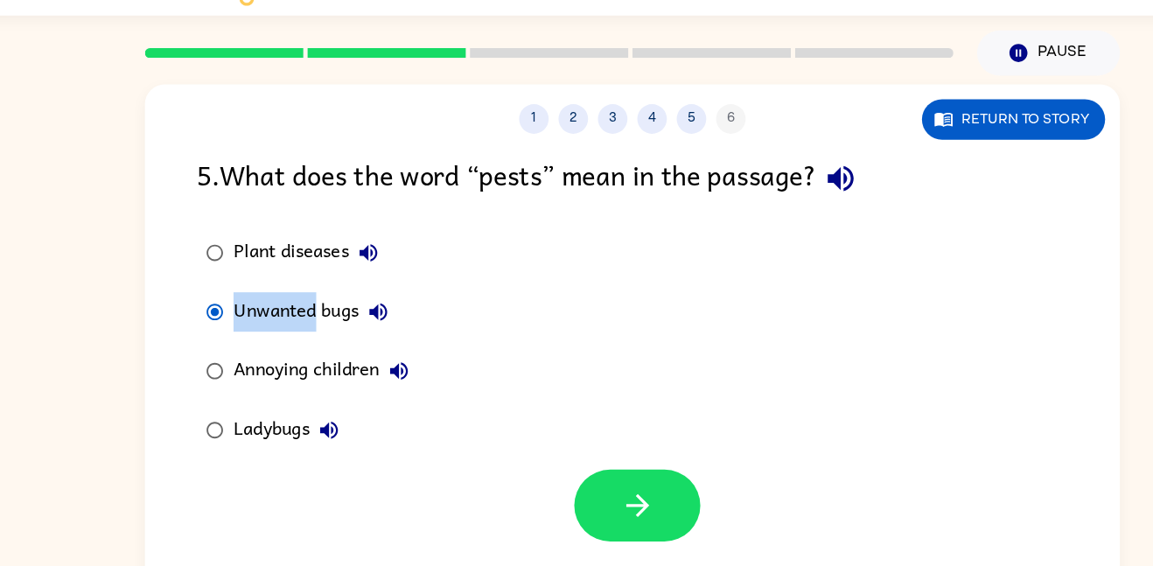
click at [277, 245] on label "Plant diseases" at bounding box center [287, 225] width 215 height 52
click at [285, 253] on label "Unwanted bugs" at bounding box center [287, 277] width 215 height 52
click at [287, 227] on div "Plant diseases" at bounding box center [290, 224] width 137 height 35
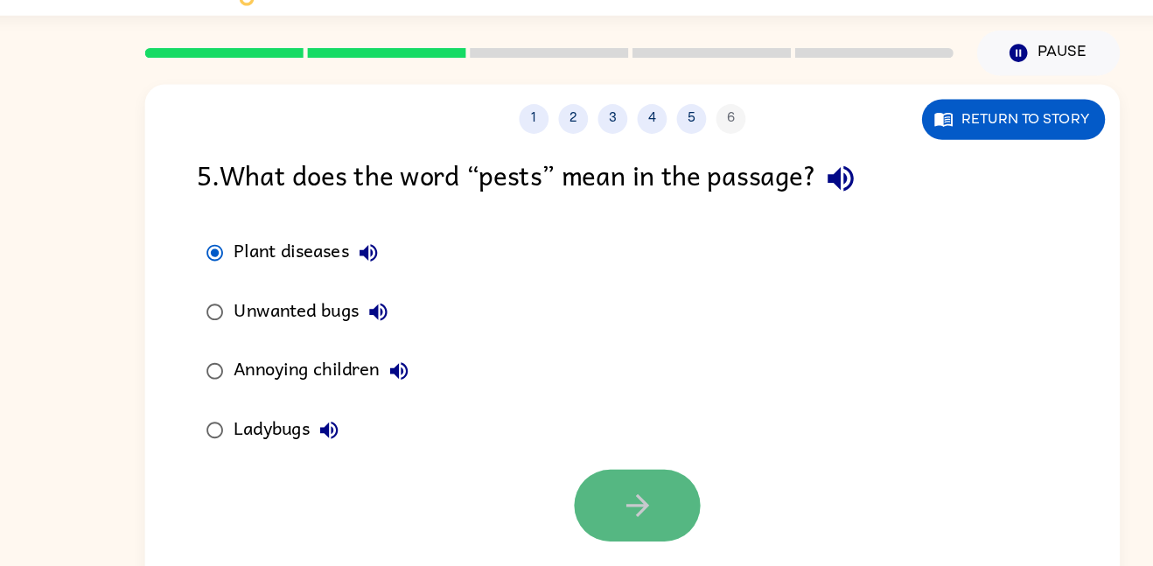
click at [603, 443] on button "button" at bounding box center [581, 449] width 112 height 64
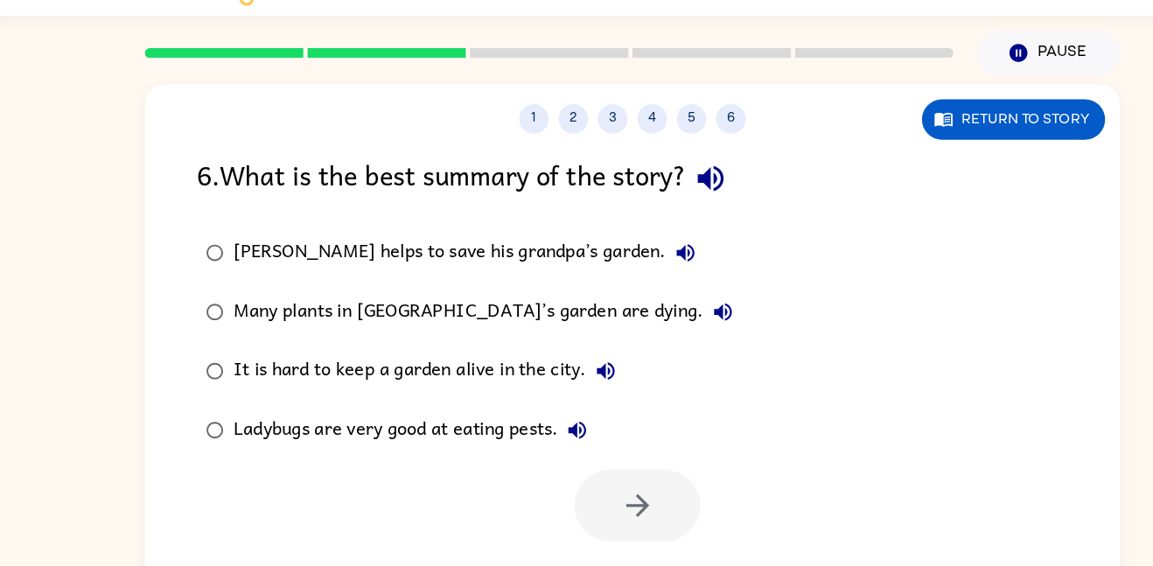
click at [455, 218] on div "[PERSON_NAME] helps to save his grandpa’s garden." at bounding box center [431, 224] width 419 height 35
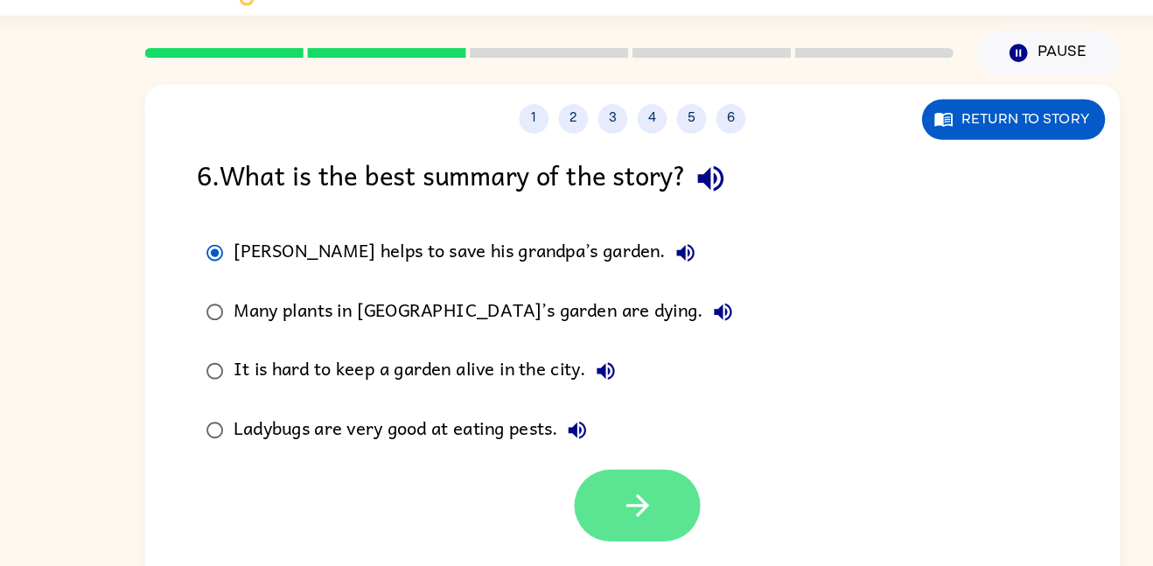
click at [575, 456] on icon "button" at bounding box center [581, 449] width 31 height 31
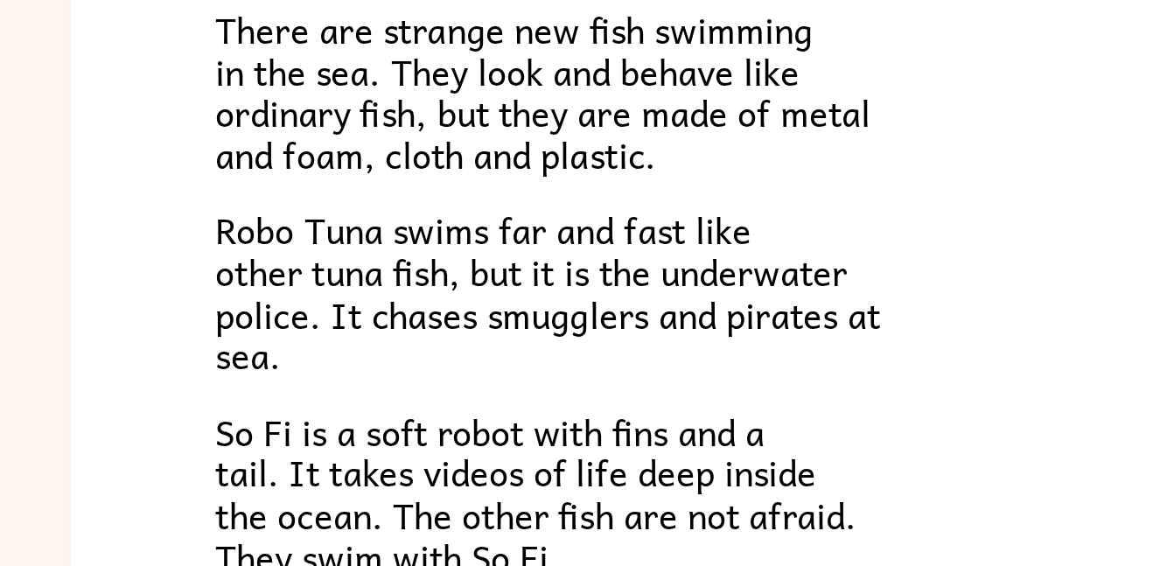
scroll to position [140, 0]
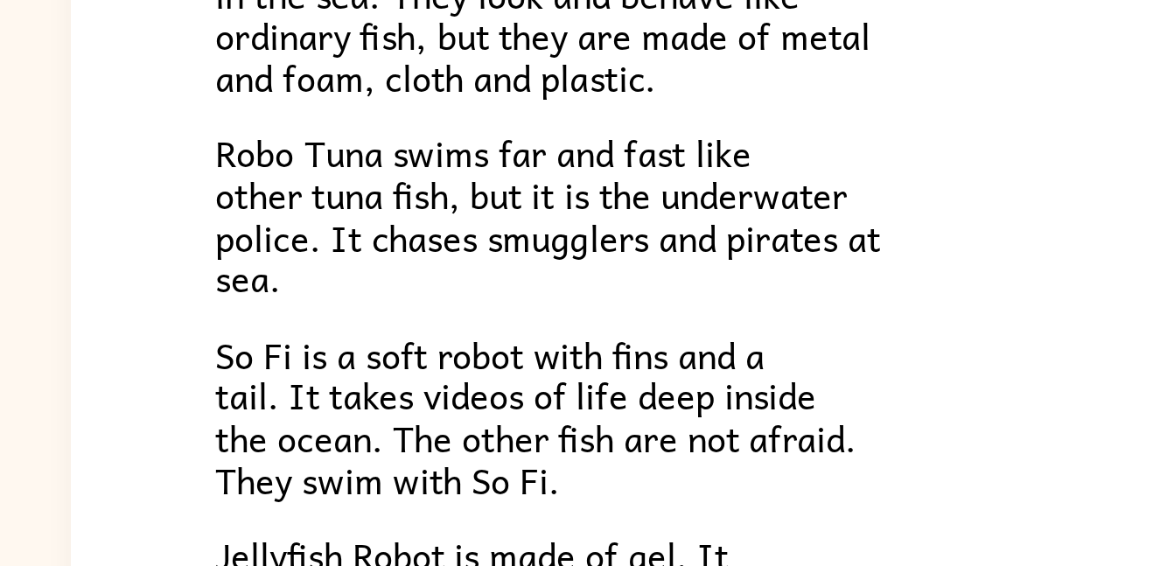
click at [359, 211] on span "Robo Tuna swims far and fast like other tuna fish, but it is the underwater pol…" at bounding box center [360, 198] width 302 height 82
click at [346, 214] on span "Robo Tuna swims far and fast like other tuna fish, but it is the underwater pol…" at bounding box center [360, 198] width 302 height 82
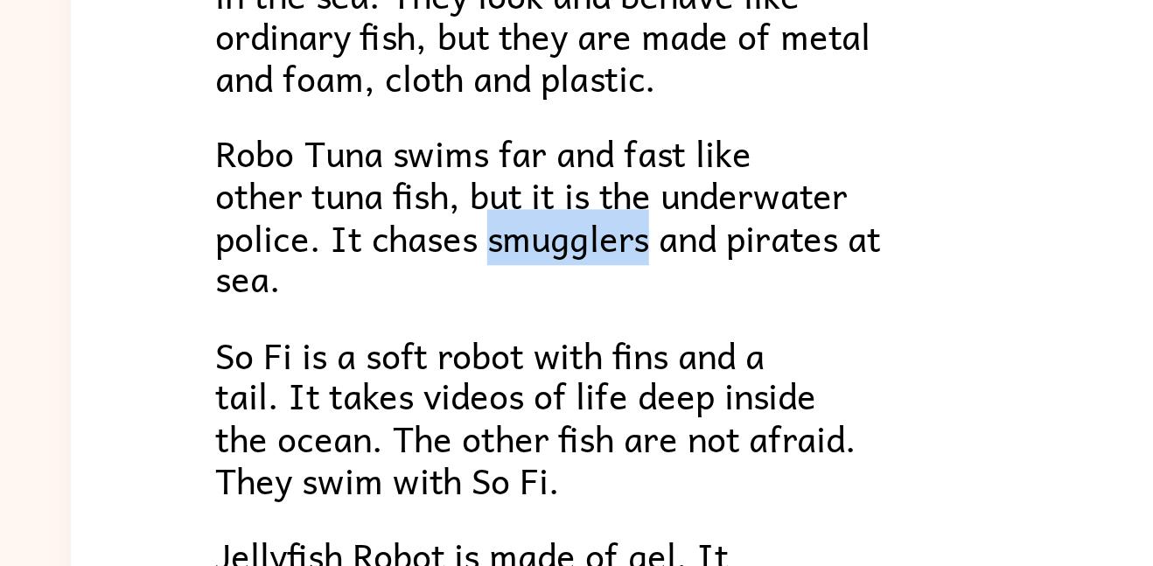
click at [464, 251] on div "There are strange new fish swimming in the sea. They look and behave like ordin…" at bounding box center [576, 341] width 735 height 627
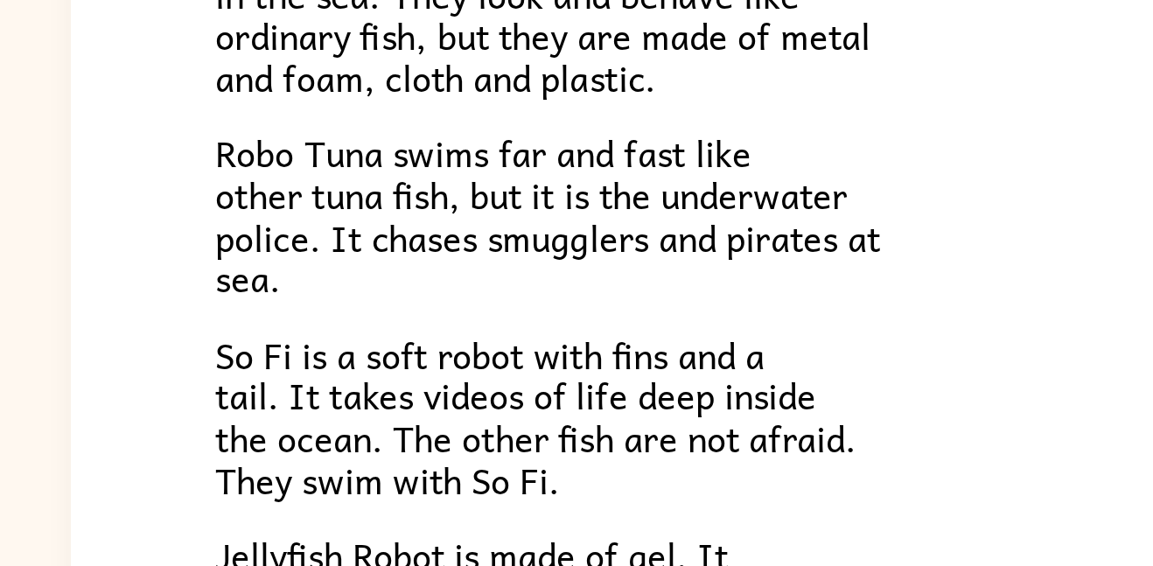
click at [415, 208] on span "Robo Tuna swims far and fast like other tuna fish, but it is the underwater pol…" at bounding box center [360, 198] width 302 height 82
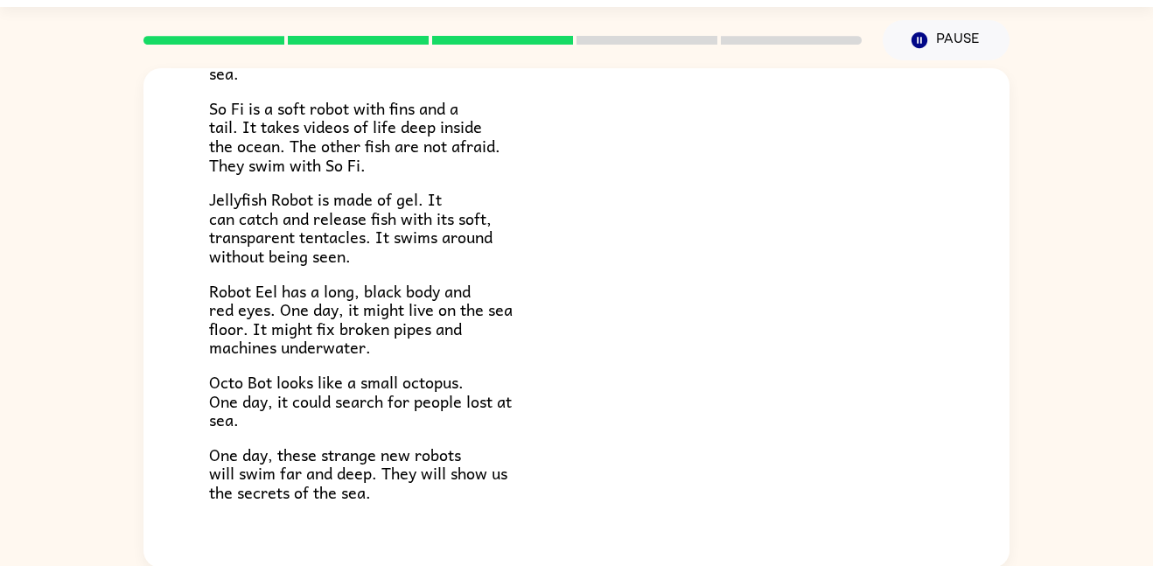
scroll to position [401, 0]
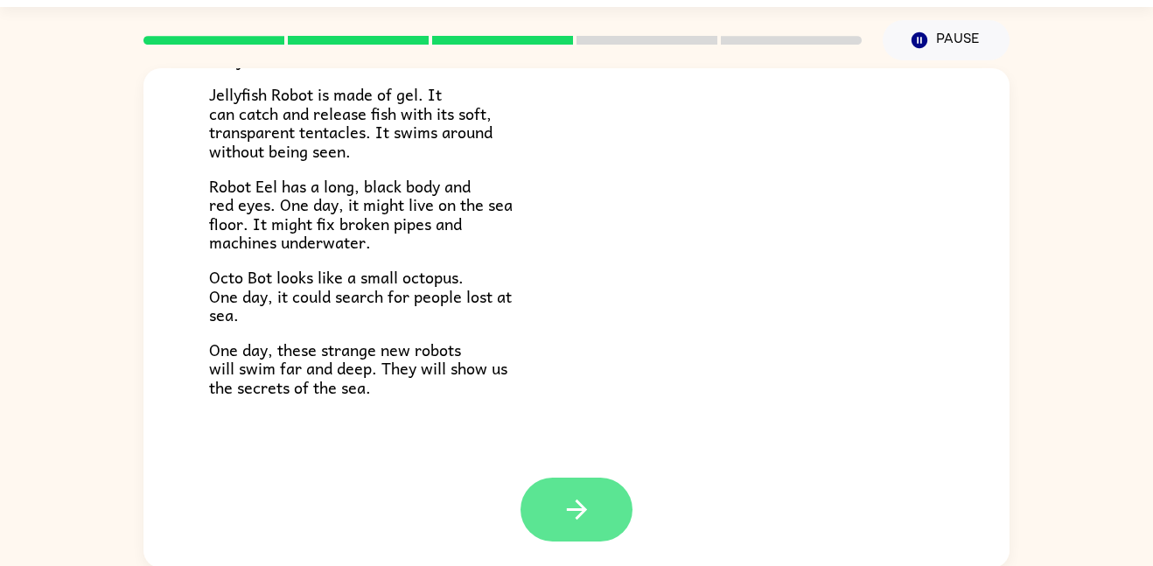
click at [583, 535] on button "button" at bounding box center [576, 509] width 112 height 64
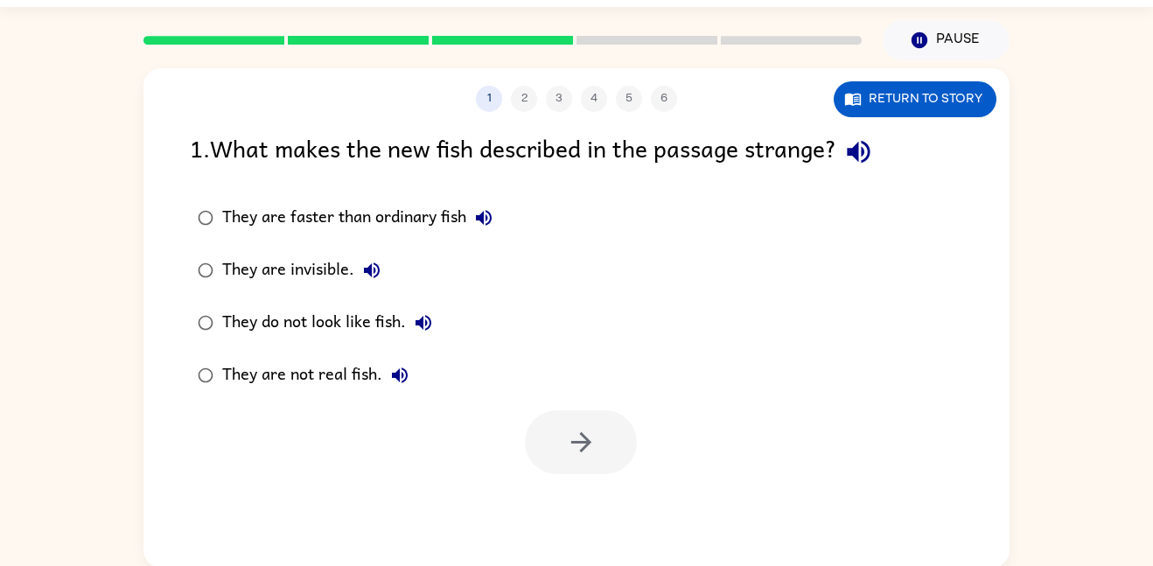
scroll to position [0, 0]
click at [874, 89] on button "Return to story" at bounding box center [914, 99] width 163 height 36
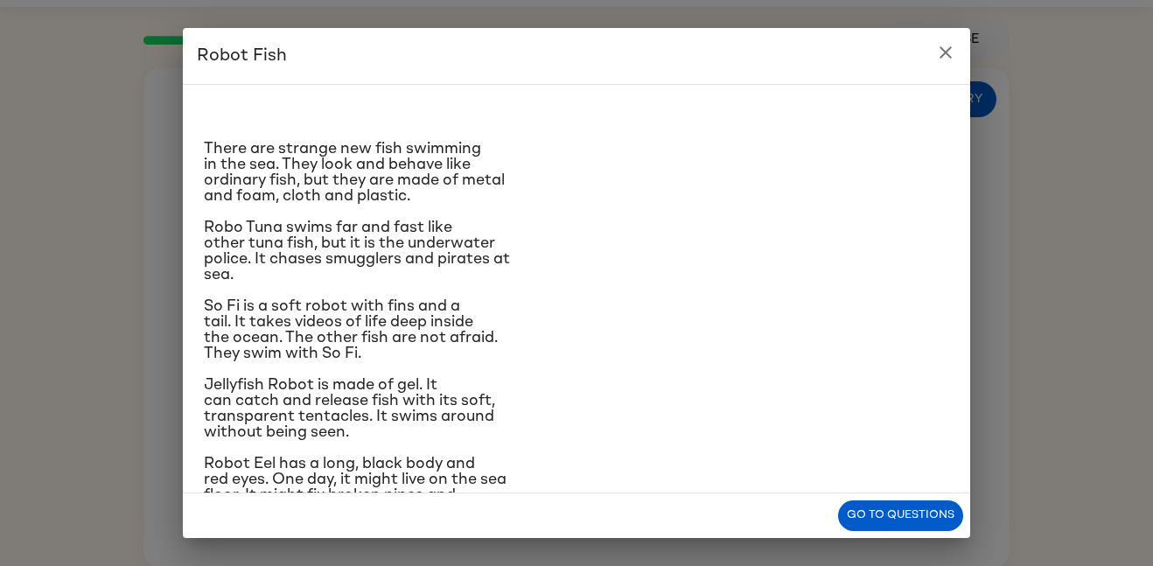
click at [997, 58] on div "Robot Fish There are strange new fish swimming in the sea. They look and behave…" at bounding box center [576, 283] width 1153 height 566
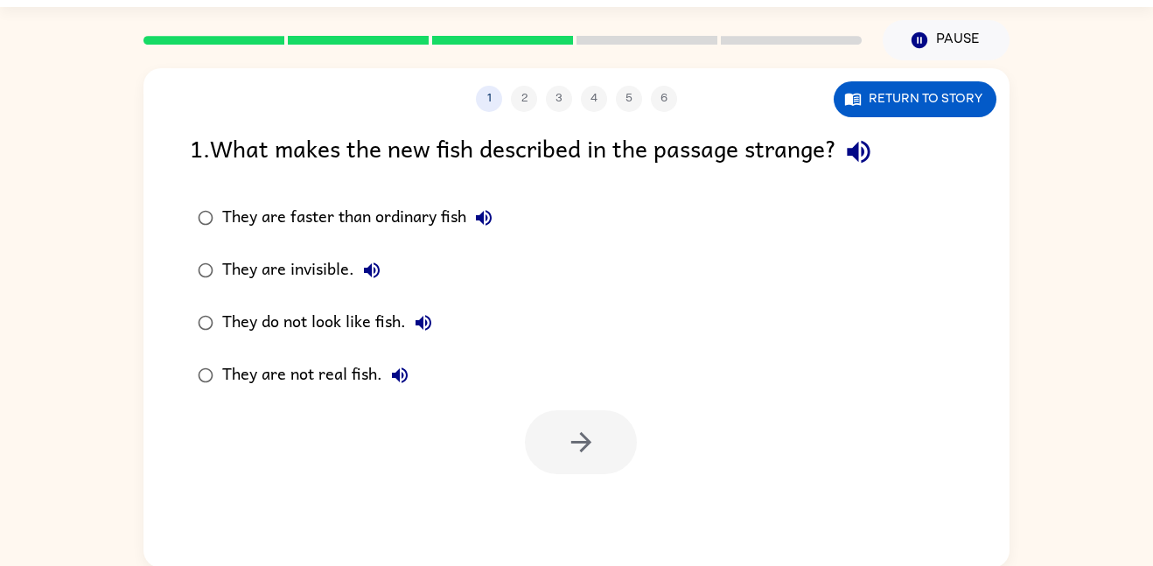
click at [376, 312] on div "They do not look like fish." at bounding box center [331, 322] width 219 height 35
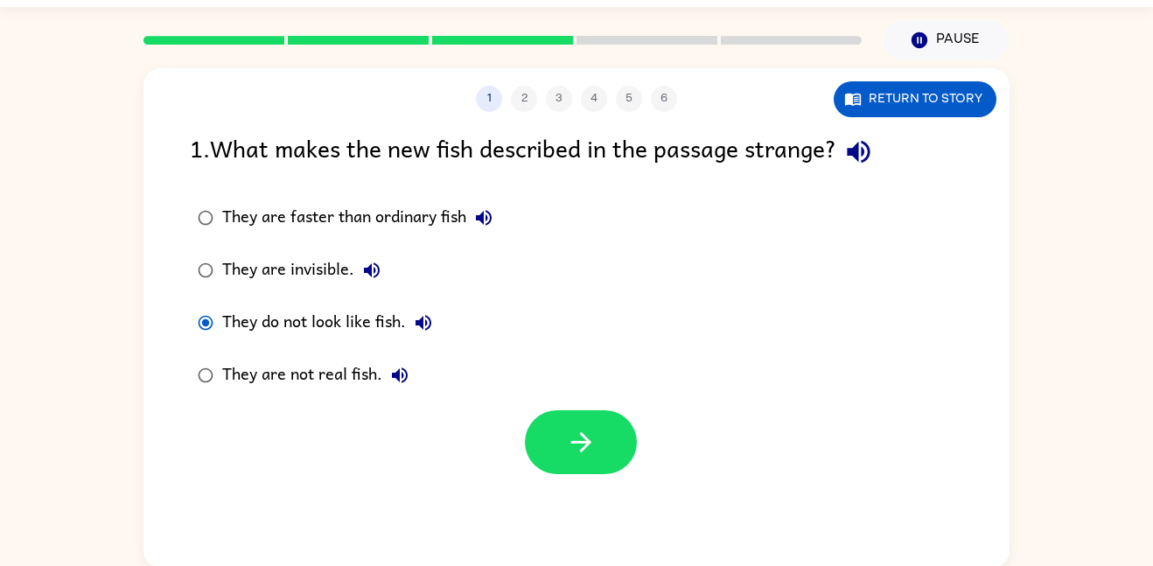
click at [963, 74] on div "1 2 3 4 5 6 Return to story" at bounding box center [576, 90] width 866 height 44
click at [953, 101] on button "Return to story" at bounding box center [914, 99] width 163 height 36
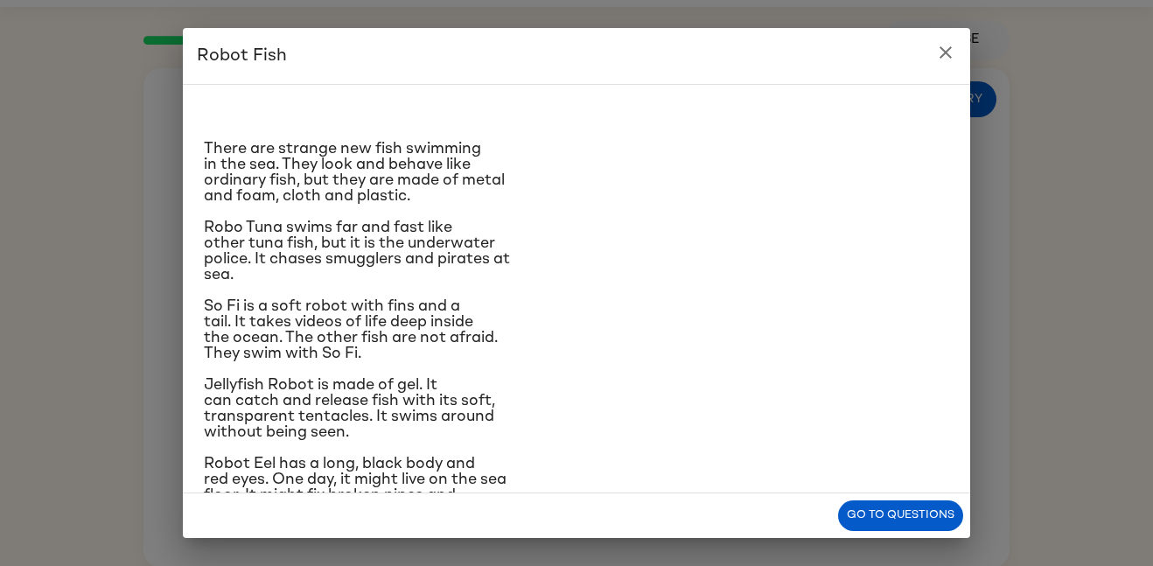
click at [931, 79] on h2 "Robot Fish" at bounding box center [576, 56] width 787 height 56
click at [950, 59] on icon "close" at bounding box center [945, 52] width 21 height 21
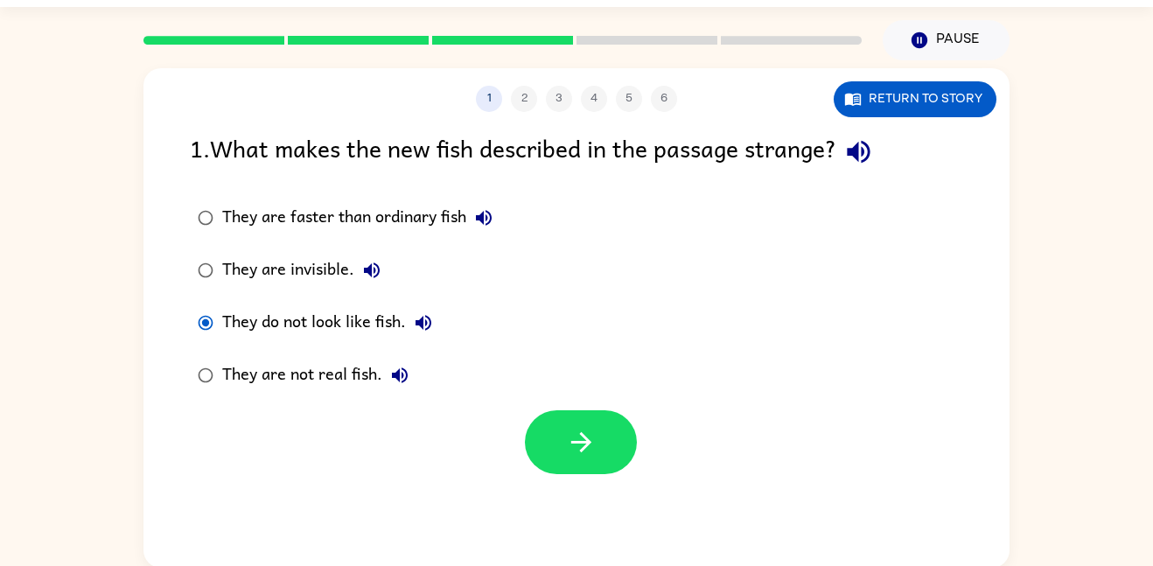
click at [351, 373] on div "They are not real fish." at bounding box center [319, 375] width 195 height 35
click at [603, 427] on button "button" at bounding box center [581, 442] width 112 height 64
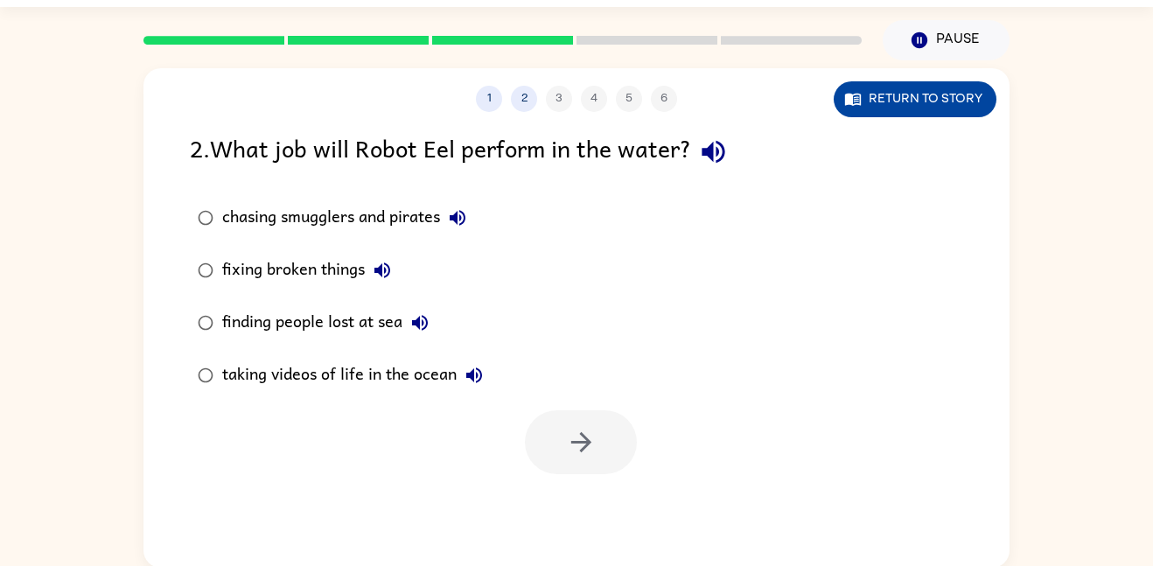
click at [926, 82] on button "Return to story" at bounding box center [914, 99] width 163 height 36
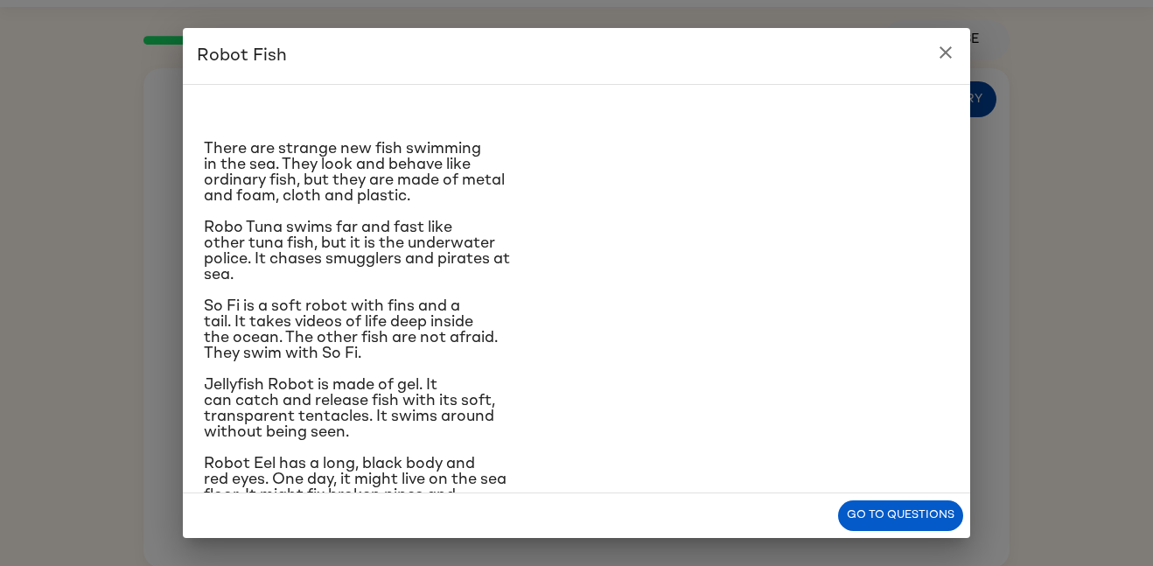
click at [926, 82] on h2 "Robot Fish" at bounding box center [576, 56] width 787 height 56
click at [951, 54] on icon "close" at bounding box center [945, 52] width 21 height 21
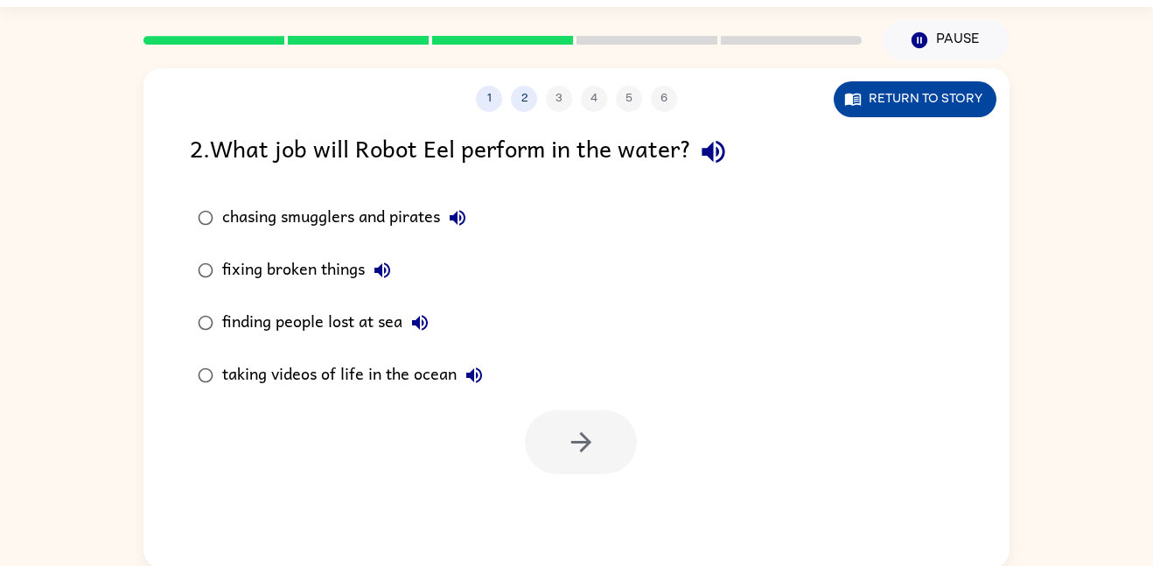
click at [955, 115] on button "Return to story" at bounding box center [914, 99] width 163 height 36
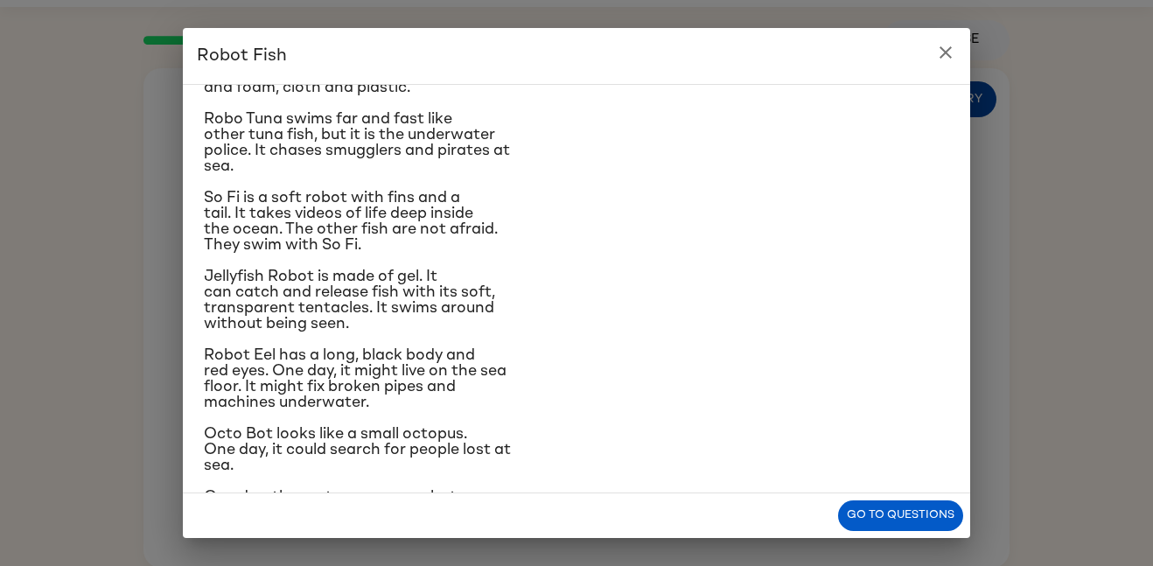
scroll to position [110, 0]
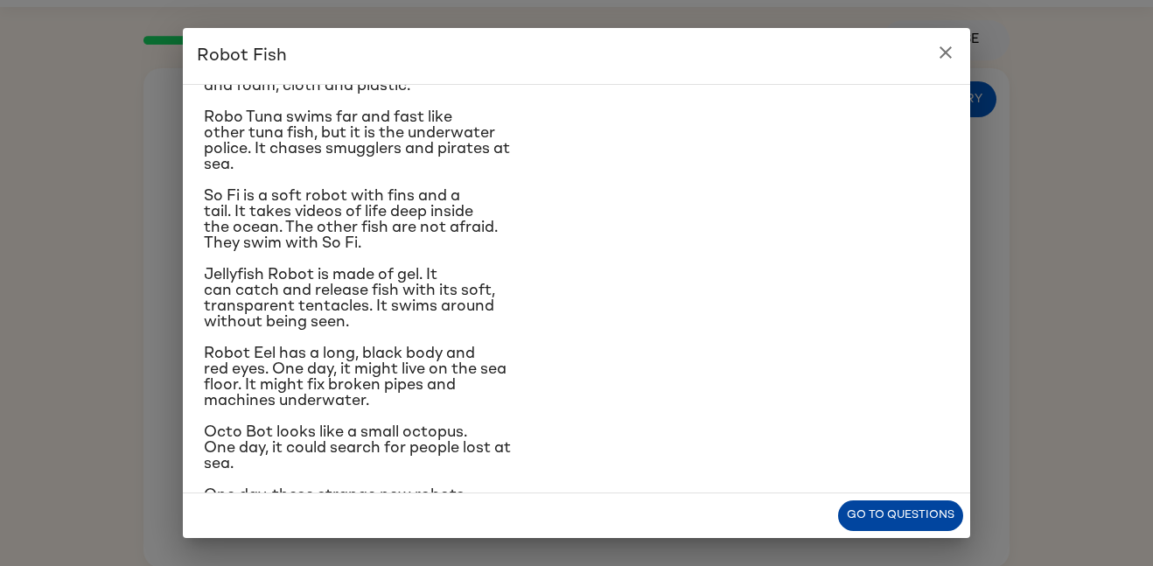
click at [879, 504] on button "Go to questions" at bounding box center [900, 515] width 125 height 31
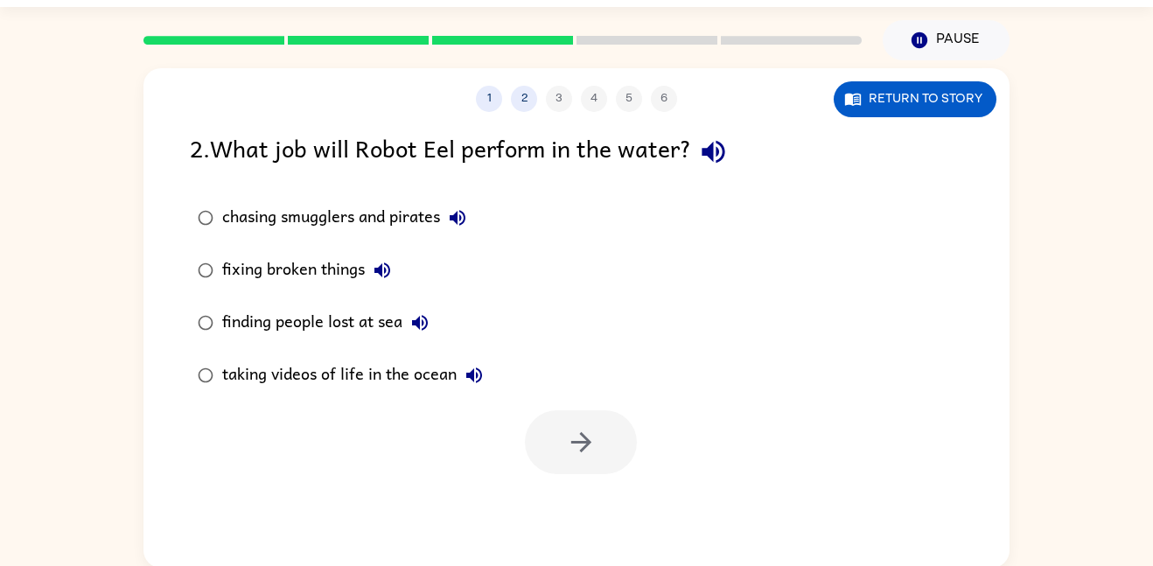
click at [328, 264] on div "fixing broken things" at bounding box center [311, 270] width 178 height 35
click at [562, 436] on button "button" at bounding box center [581, 442] width 112 height 64
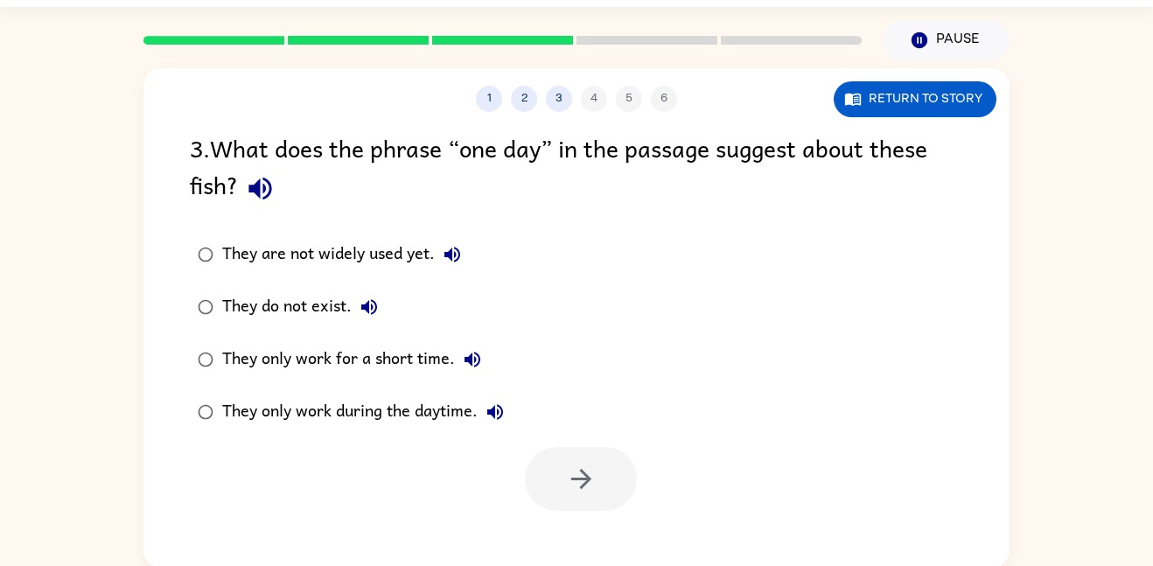
click at [332, 372] on div "They only work for a short time." at bounding box center [356, 359] width 268 height 35
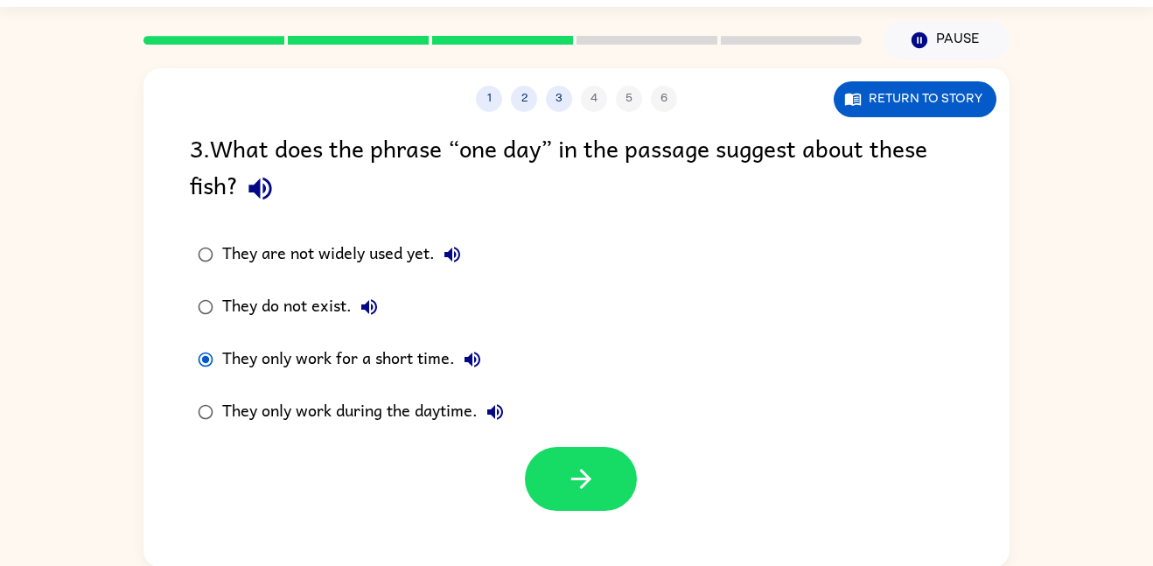
click at [281, 291] on div "They do not exist." at bounding box center [304, 306] width 164 height 35
click at [337, 360] on div "They only work for a short time." at bounding box center [356, 359] width 268 height 35
click at [533, 450] on div at bounding box center [581, 479] width 112 height 64
click at [568, 480] on icon "button" at bounding box center [581, 478] width 31 height 31
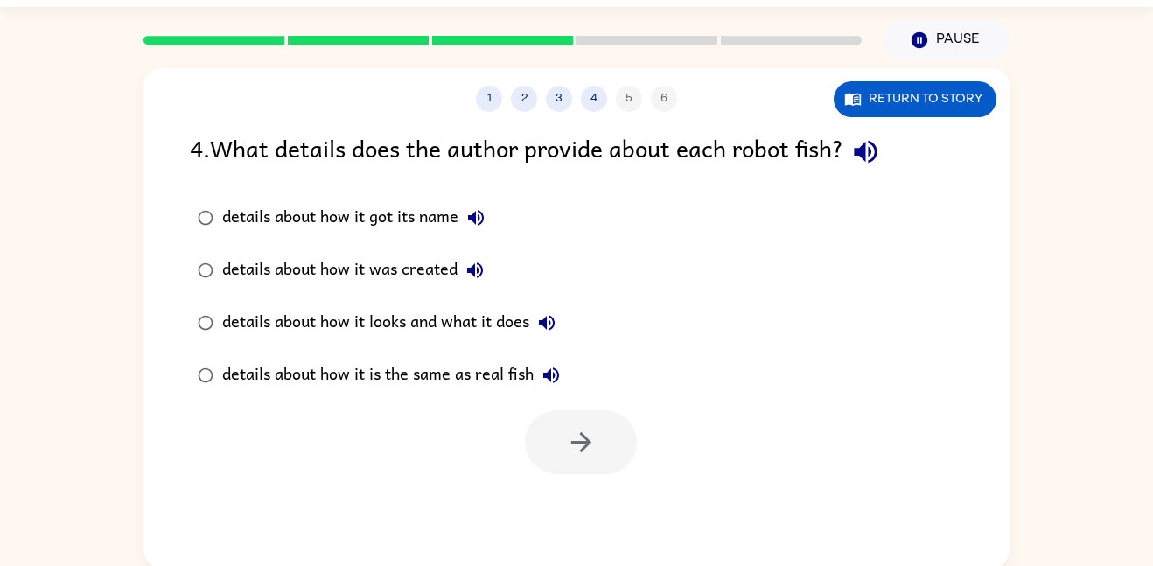
click at [424, 276] on div "details about how it was created" at bounding box center [357, 270] width 270 height 35
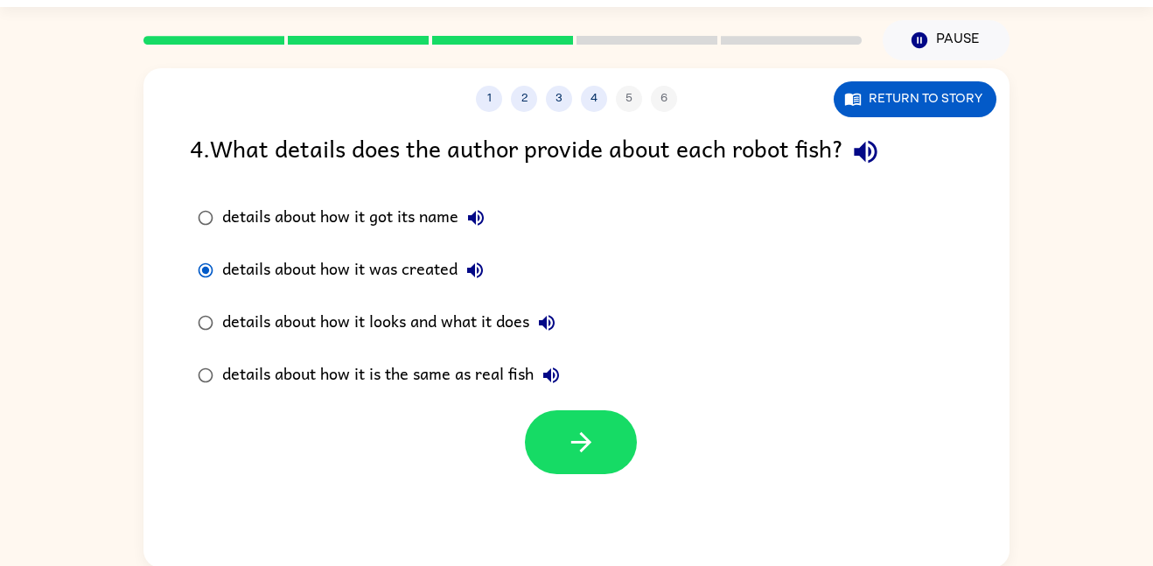
click at [424, 276] on div "details about how it was created" at bounding box center [357, 270] width 270 height 35
click at [342, 379] on div "details about how it is the same as real fish" at bounding box center [395, 375] width 346 height 35
click at [887, 116] on button "Return to story" at bounding box center [914, 99] width 163 height 36
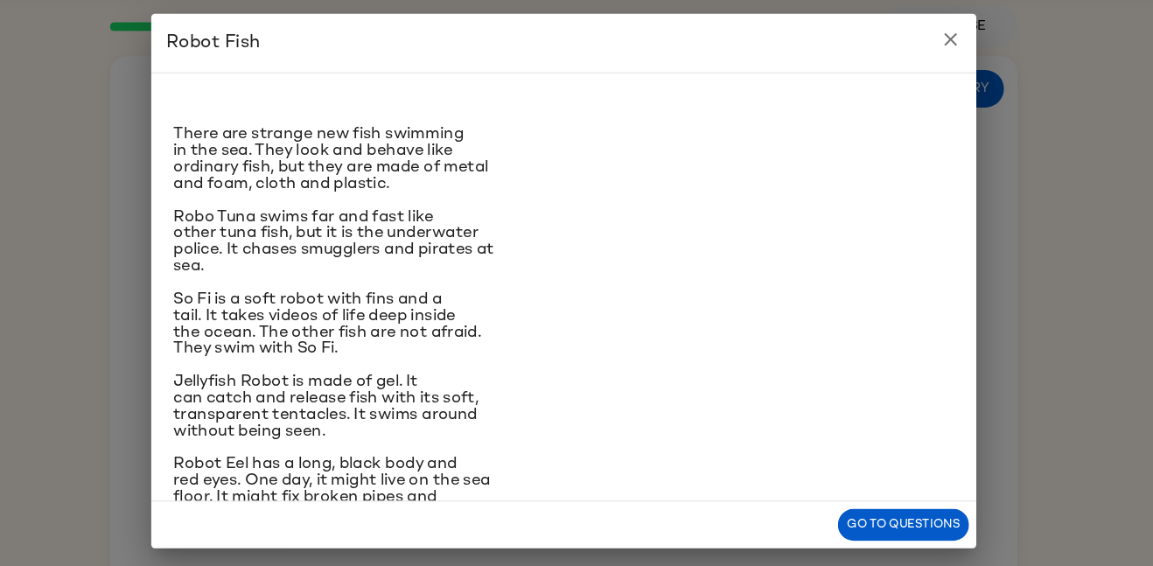
scroll to position [47, 0]
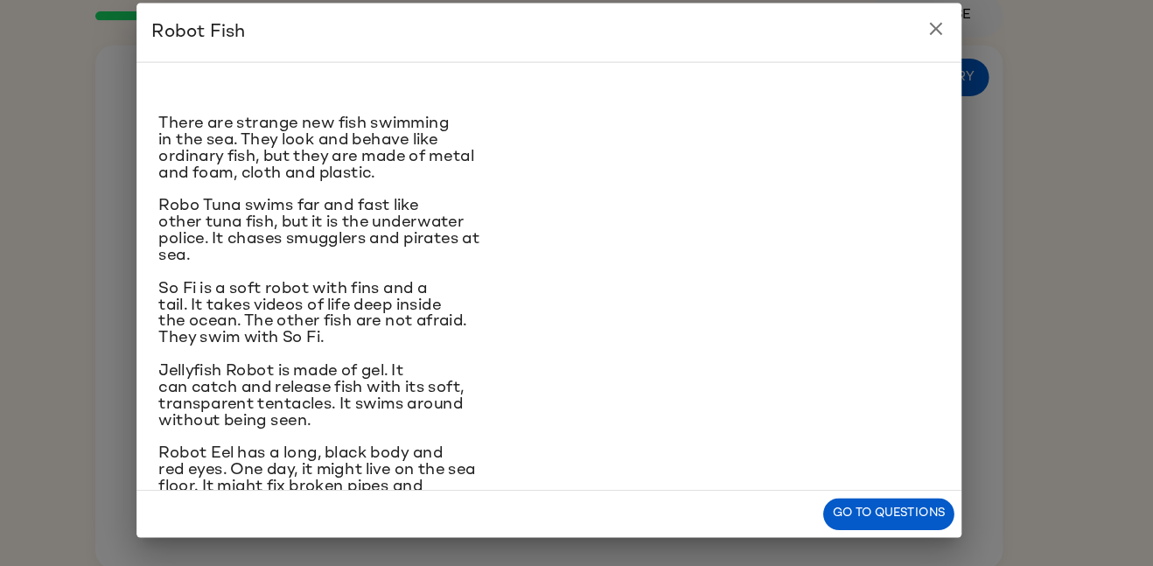
click at [959, 47] on button "close" at bounding box center [945, 52] width 35 height 35
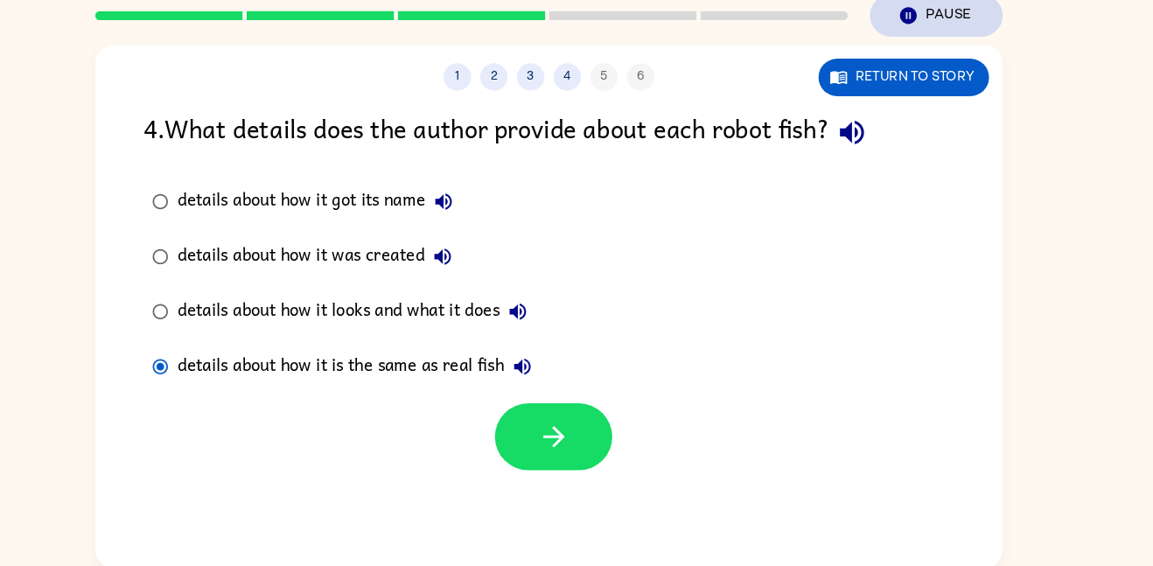
click at [924, 52] on button "Pause Pause" at bounding box center [945, 40] width 127 height 40
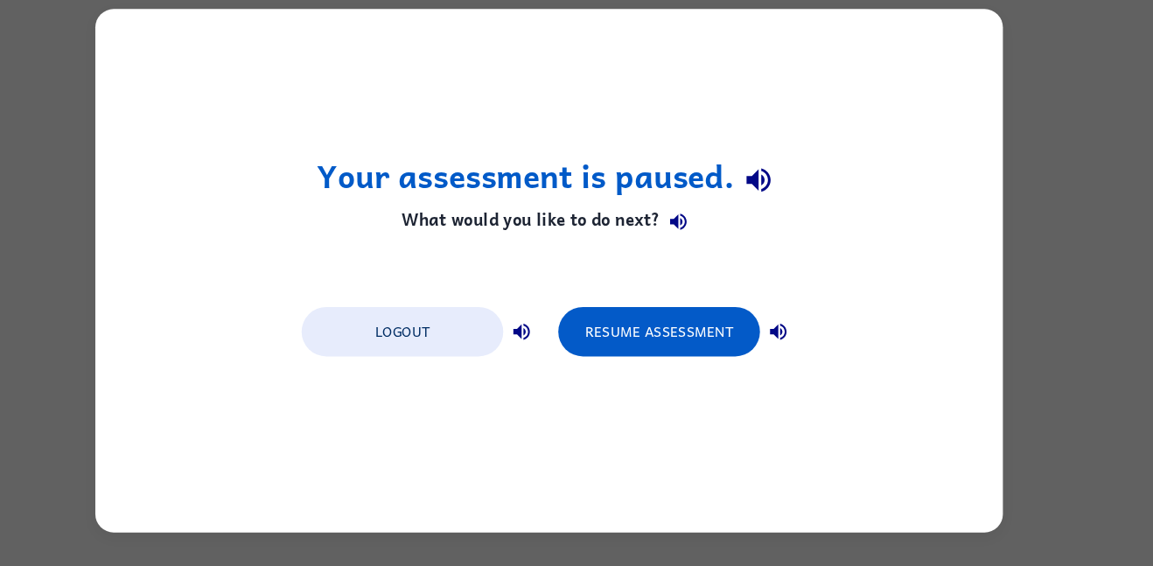
click at [394, 477] on div "Your assessment is paused. What would you like to do next? Logout Resume Assess…" at bounding box center [576, 282] width 866 height 499
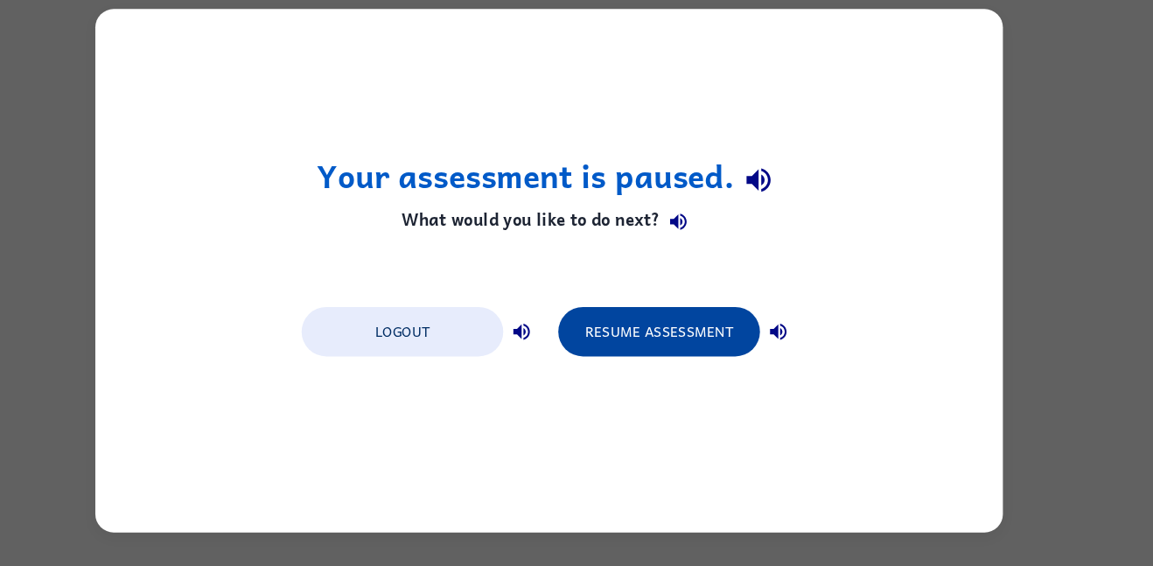
click at [657, 345] on button "Resume Assessment" at bounding box center [681, 340] width 192 height 47
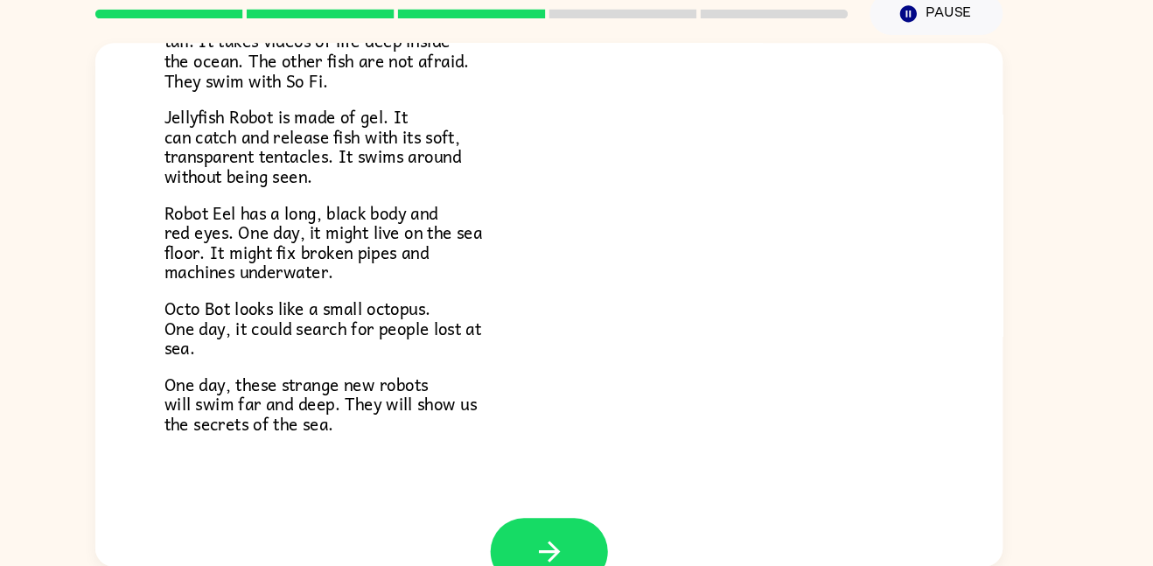
scroll to position [401, 0]
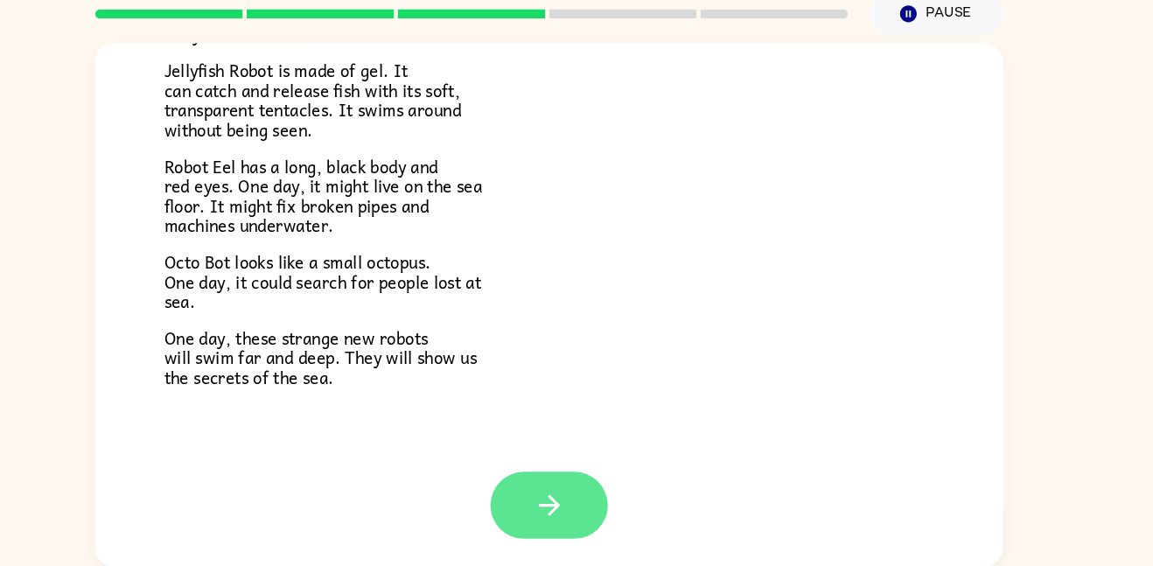
click at [610, 520] on button "button" at bounding box center [576, 508] width 112 height 64
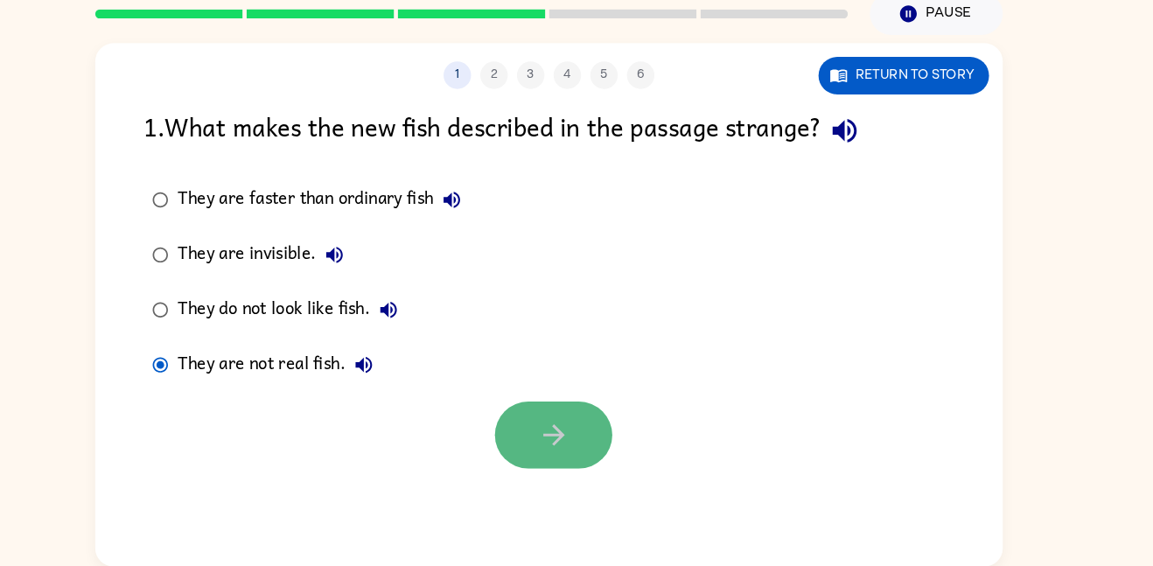
click at [553, 452] on button "button" at bounding box center [581, 440] width 112 height 64
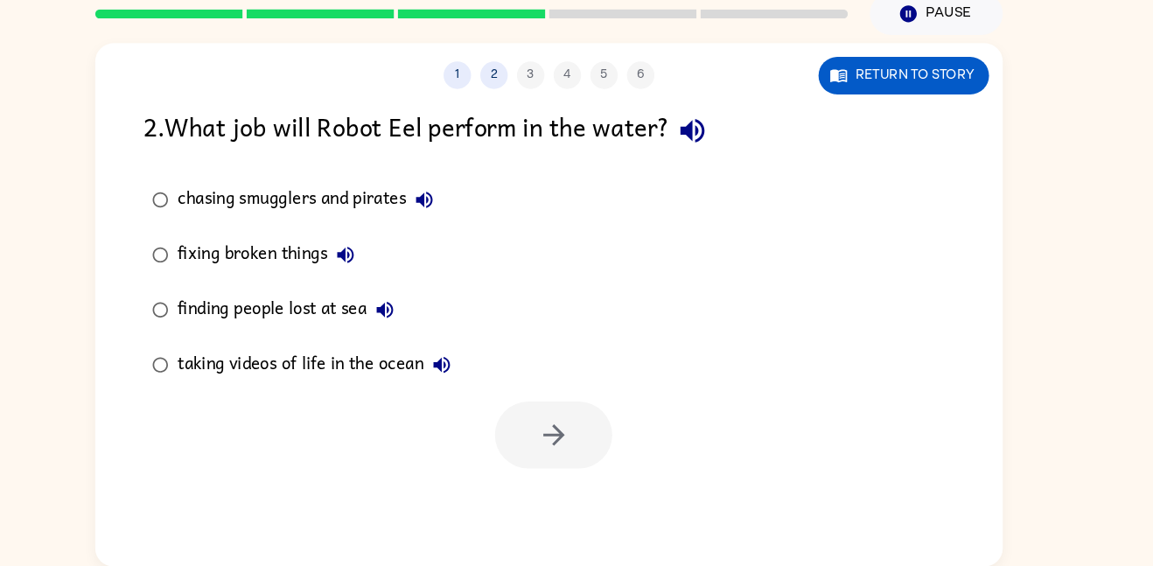
click at [299, 280] on div "fixing broken things" at bounding box center [311, 268] width 178 height 35
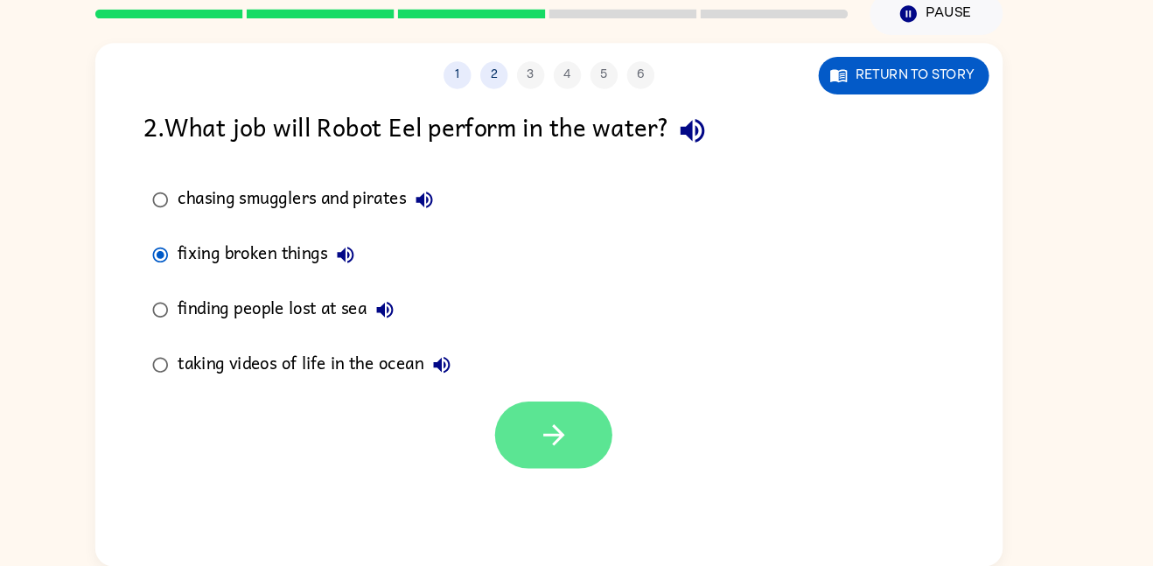
click at [589, 449] on icon "button" at bounding box center [581, 440] width 31 height 31
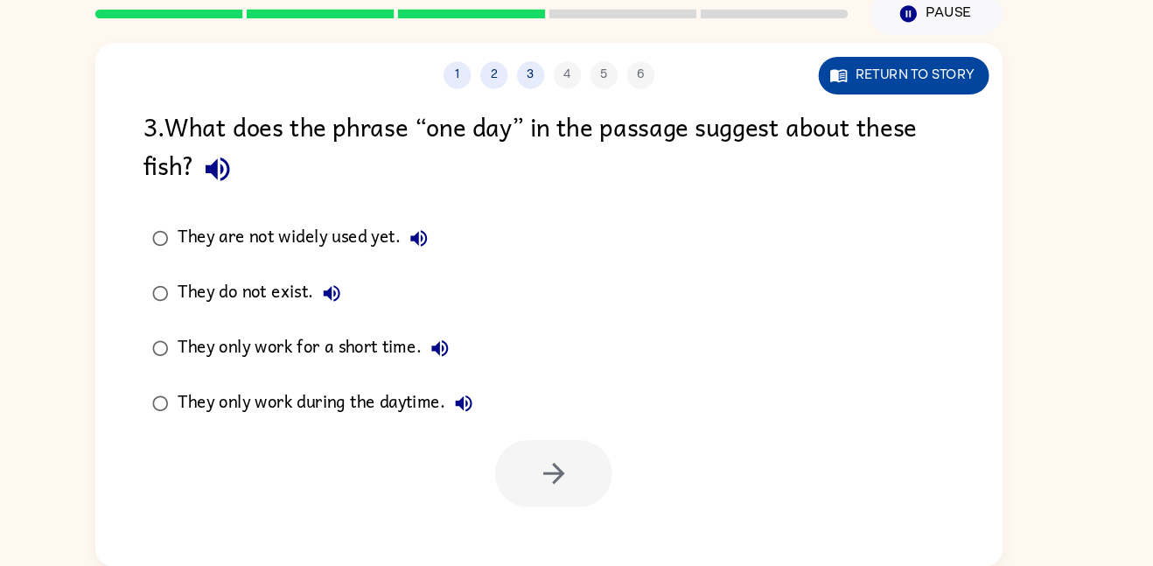
click at [983, 88] on button "Return to story" at bounding box center [914, 98] width 163 height 36
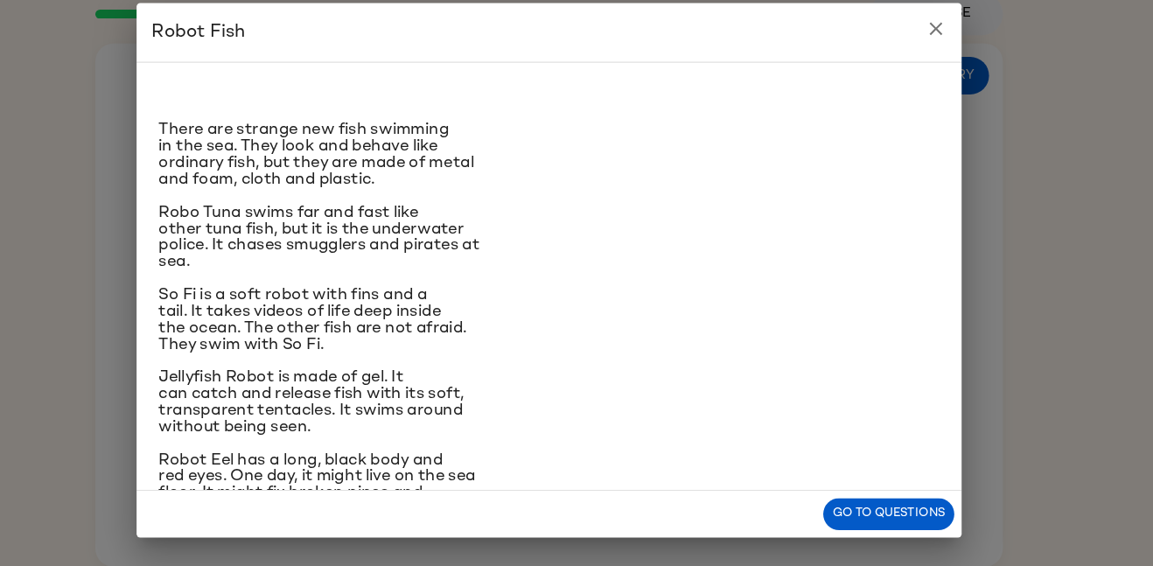
click at [944, 46] on icon "close" at bounding box center [945, 52] width 21 height 21
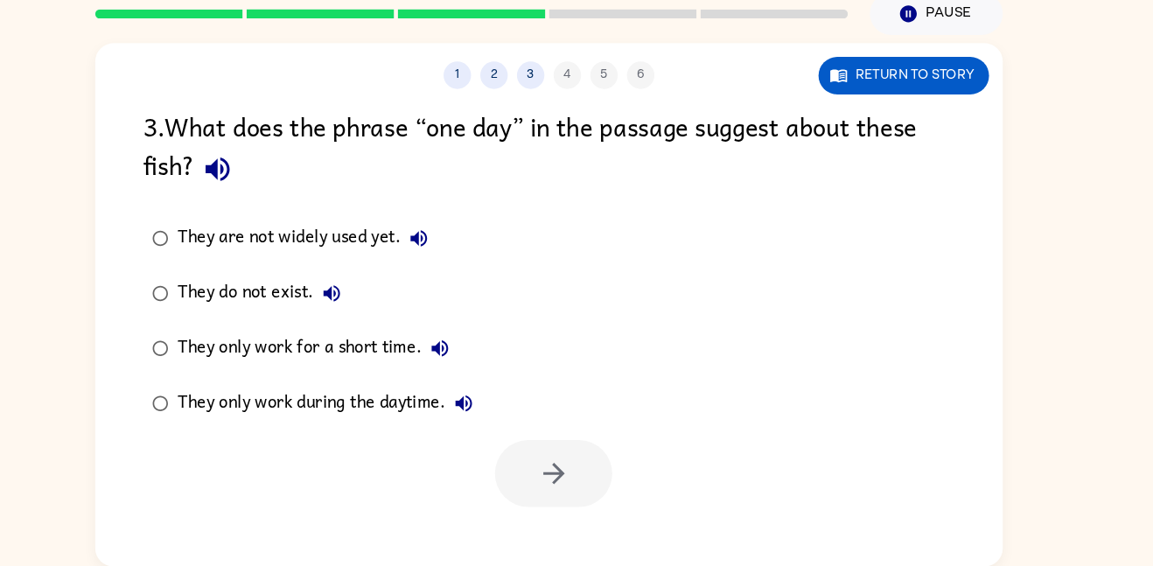
click at [399, 345] on div "They only work for a short time." at bounding box center [356, 357] width 268 height 35
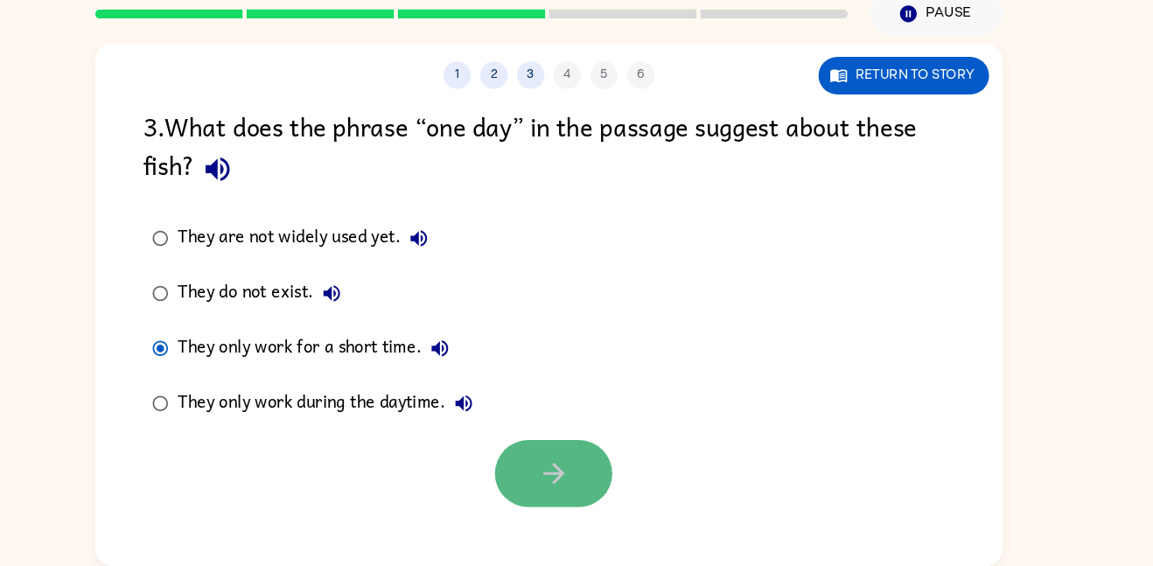
click at [575, 449] on button "button" at bounding box center [581, 477] width 112 height 64
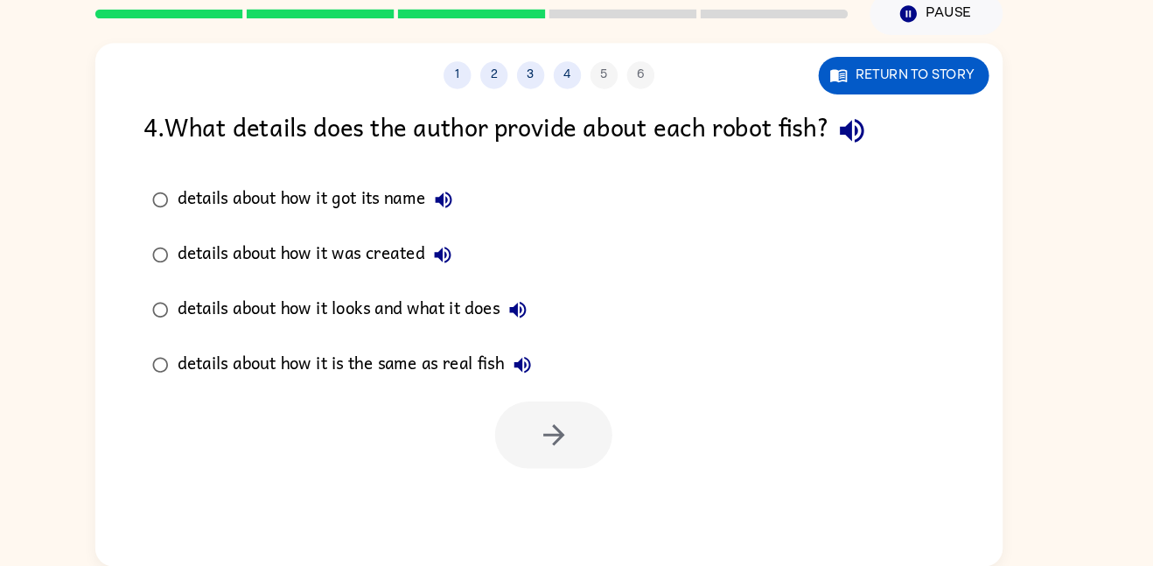
click at [416, 111] on div "1 2 3 4 5 6 Return to story 4 . What details does the author provide about each…" at bounding box center [576, 315] width 866 height 499
click at [419, 386] on div "details about how it is the same as real fish" at bounding box center [395, 373] width 346 height 35
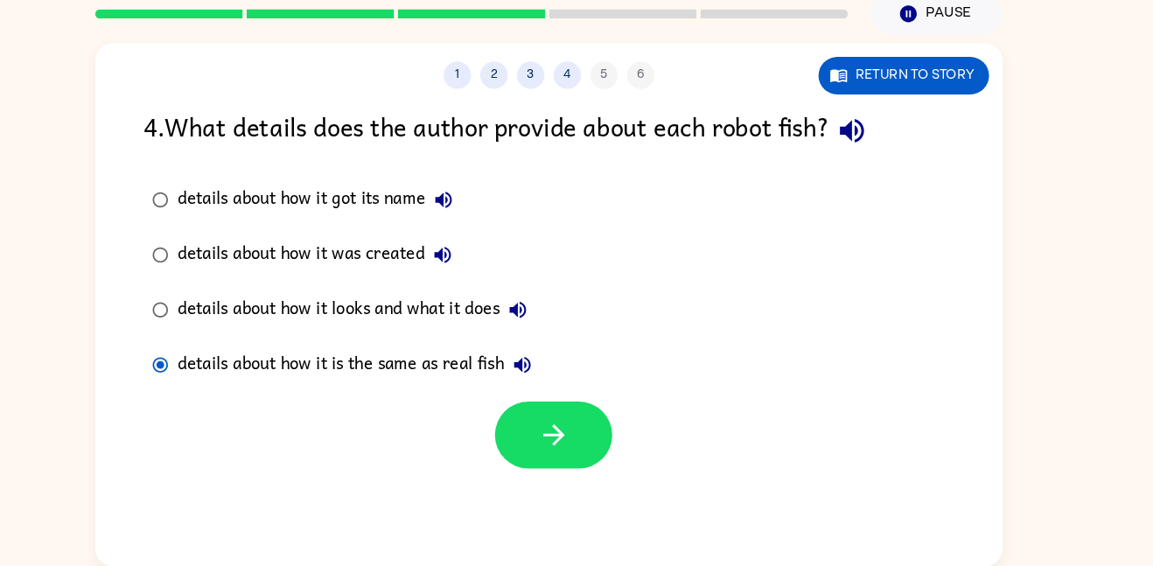
click at [498, 321] on div "details about how it looks and what it does" at bounding box center [393, 320] width 342 height 35
click at [557, 449] on button "button" at bounding box center [581, 440] width 112 height 64
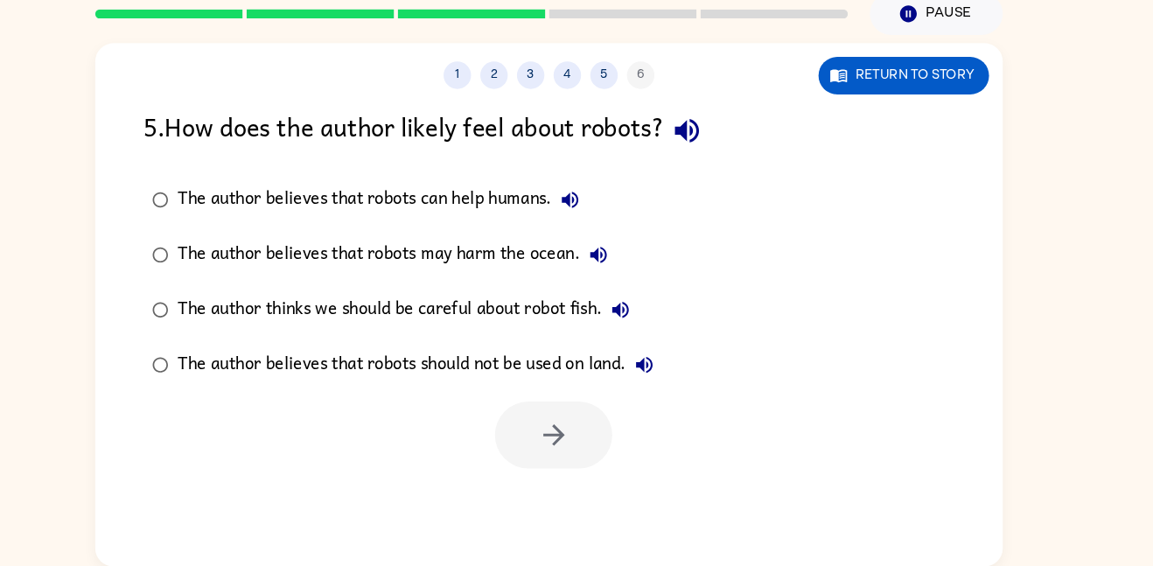
click at [470, 222] on div "The author believes that robots can help humans." at bounding box center [418, 216] width 392 height 35
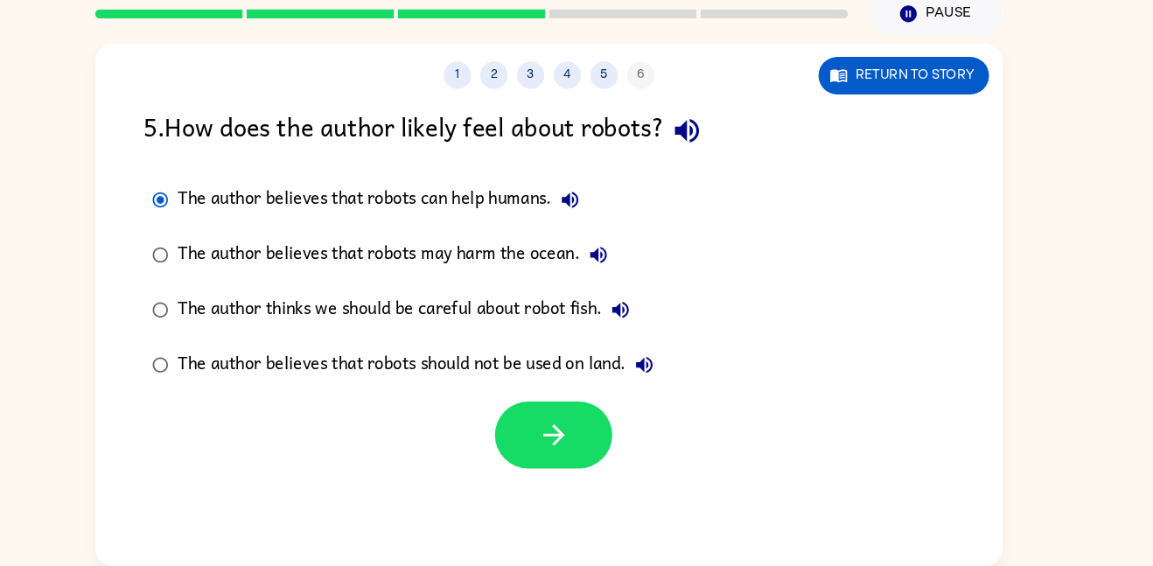
click at [530, 286] on label "The author believes that robots may harm the ocean." at bounding box center [436, 268] width 513 height 52
click at [591, 321] on div "The author thinks we should be careful about robot fish." at bounding box center [442, 320] width 440 height 35
click at [582, 369] on div "The author believes that robots should not be used on land." at bounding box center [453, 373] width 463 height 35
click at [531, 199] on div "The author believes that robots can help humans." at bounding box center [418, 216] width 392 height 35
click at [609, 424] on button "button" at bounding box center [581, 440] width 112 height 64
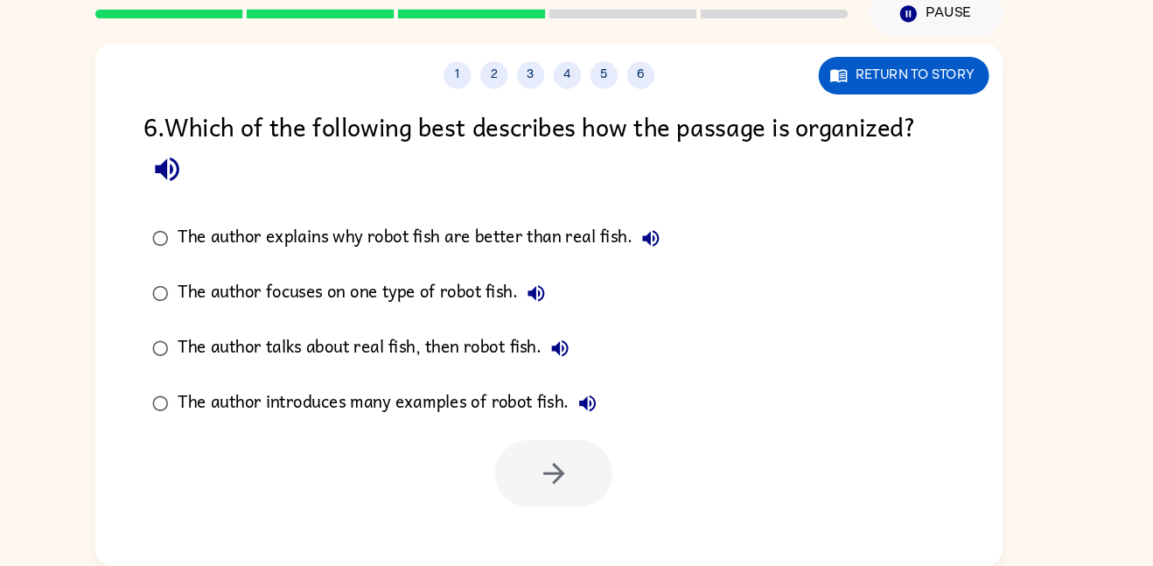
click at [220, 178] on icon "button" at bounding box center [212, 186] width 31 height 31
click at [519, 260] on div "The author explains why robot fish are better than real fish." at bounding box center [456, 252] width 469 height 35
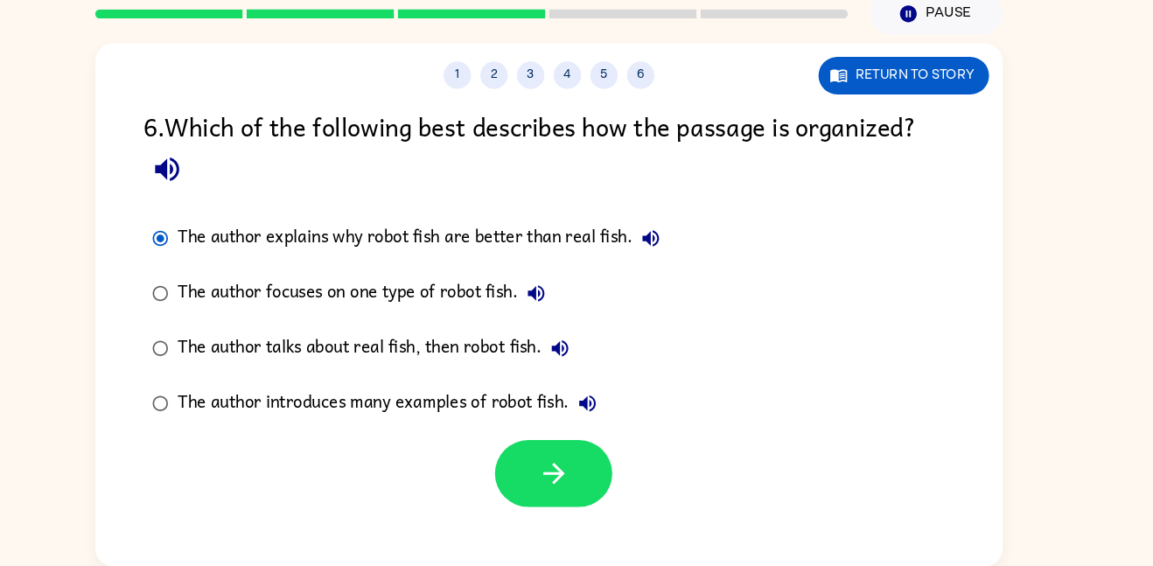
click at [497, 319] on div "The author focuses on one type of robot fish." at bounding box center [401, 305] width 359 height 35
click at [494, 360] on div "The author talks about real fish, then robot fish." at bounding box center [413, 357] width 382 height 35
click at [512, 316] on div "The author focuses on one type of robot fish." at bounding box center [401, 305] width 359 height 35
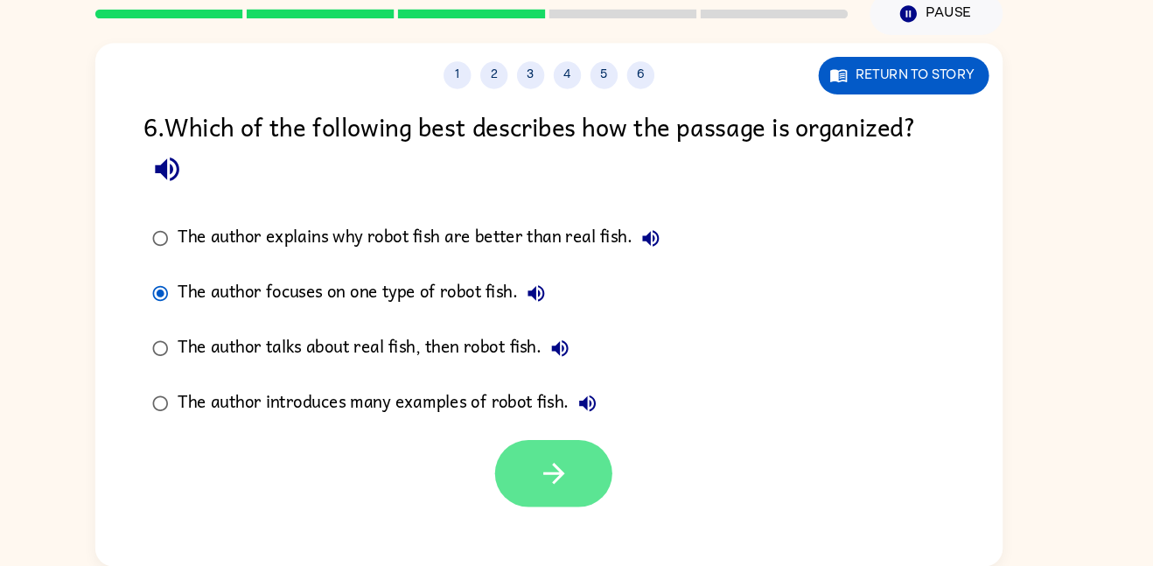
click at [582, 477] on icon "button" at bounding box center [580, 477] width 20 height 20
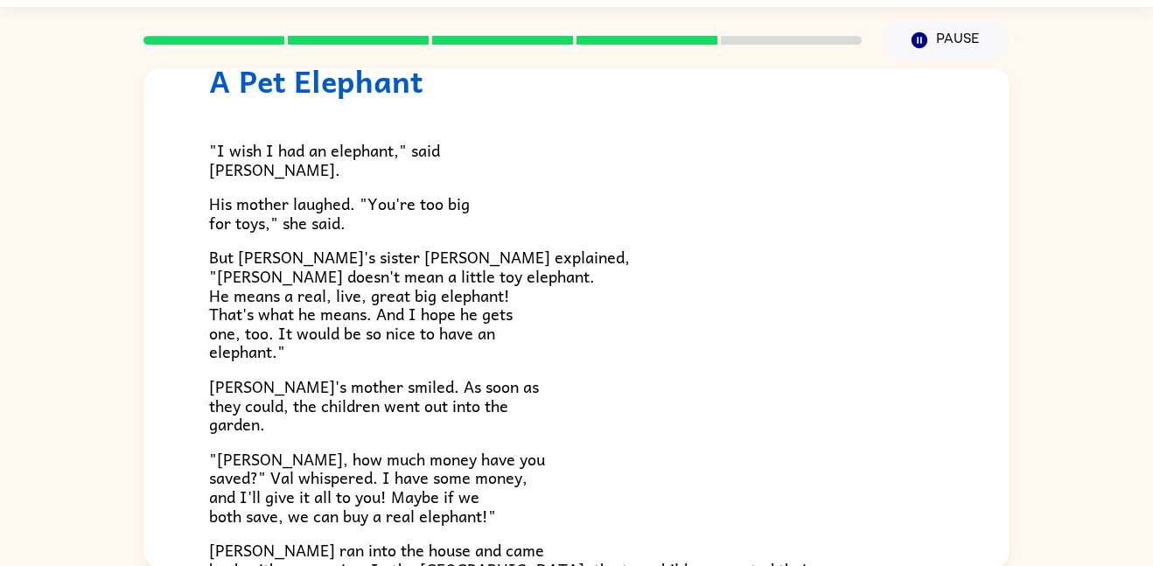
scroll to position [48, 0]
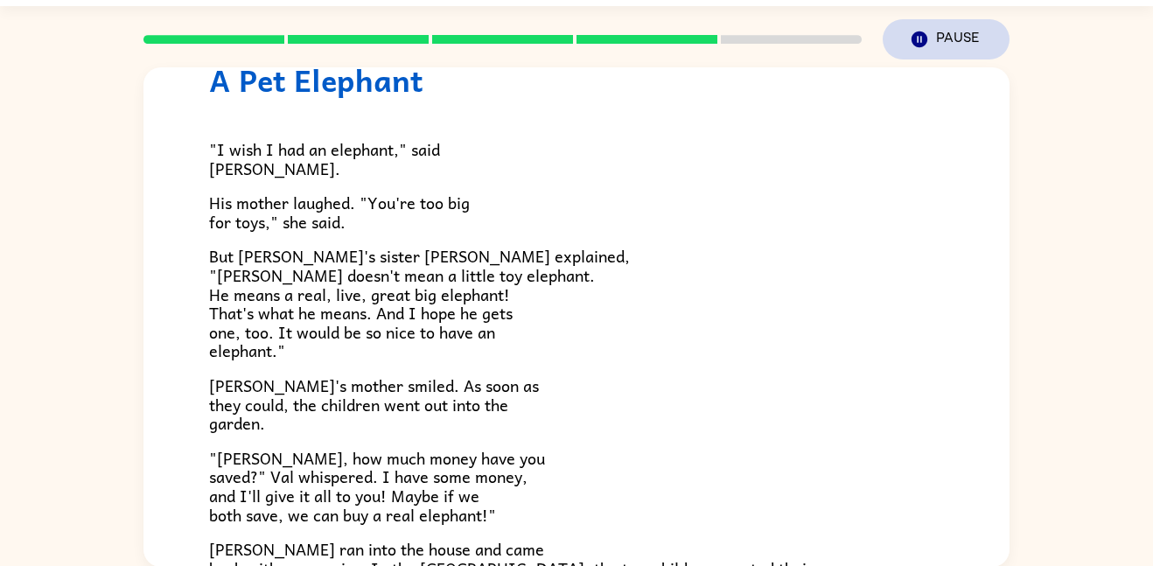
click at [963, 51] on button "Pause Pause" at bounding box center [945, 39] width 127 height 40
